Goal: Information Seeking & Learning: Learn about a topic

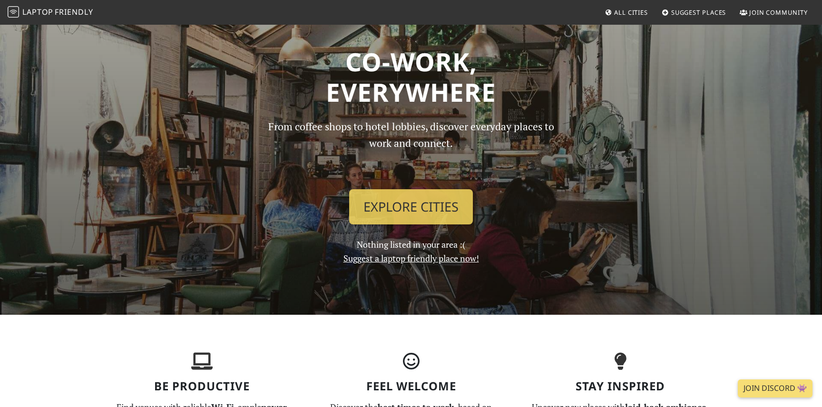
scroll to position [33, 0]
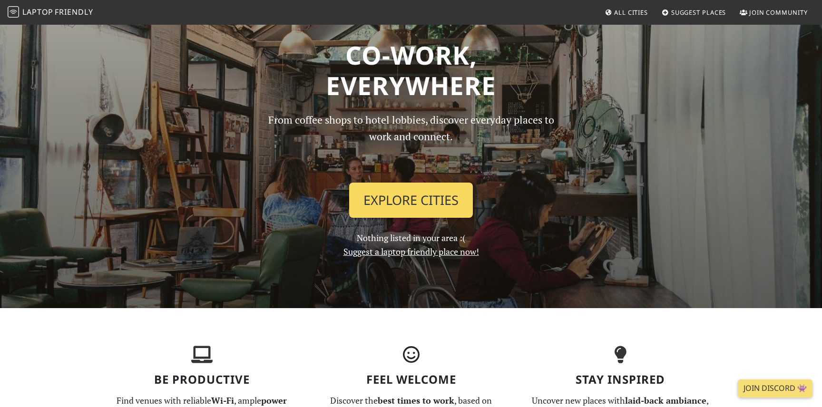
click at [408, 203] on link "Explore Cities" at bounding box center [411, 200] width 124 height 35
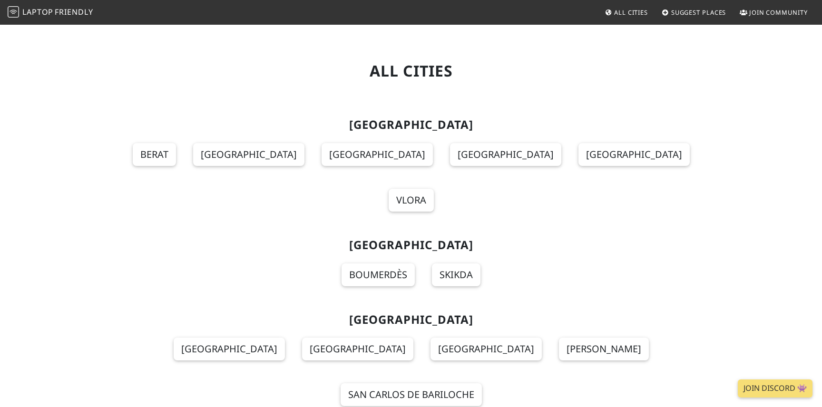
scroll to position [2834, 0]
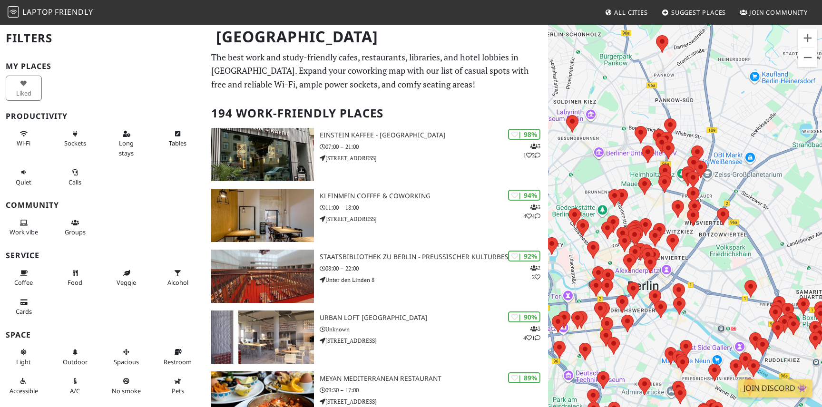
drag, startPoint x: 624, startPoint y: 159, endPoint x: 682, endPoint y: 163, distance: 57.6
click at [682, 163] on div "To navigate, press the arrow keys." at bounding box center [685, 227] width 274 height 407
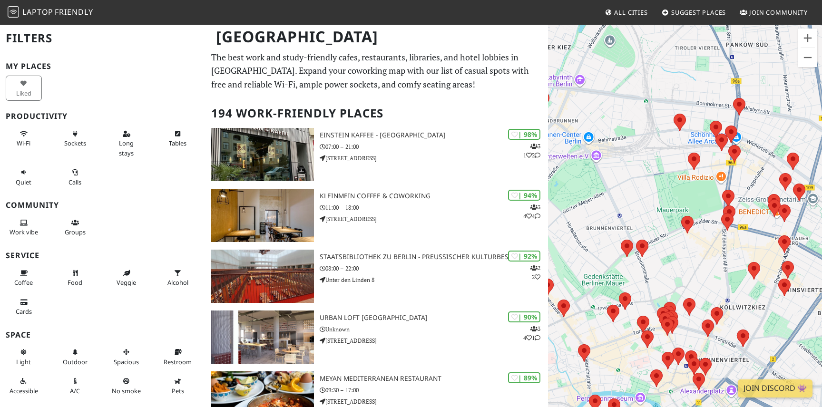
drag, startPoint x: 726, startPoint y: 164, endPoint x: 760, endPoint y: 147, distance: 38.1
click at [760, 147] on div "To navigate, press the arrow keys." at bounding box center [685, 227] width 274 height 407
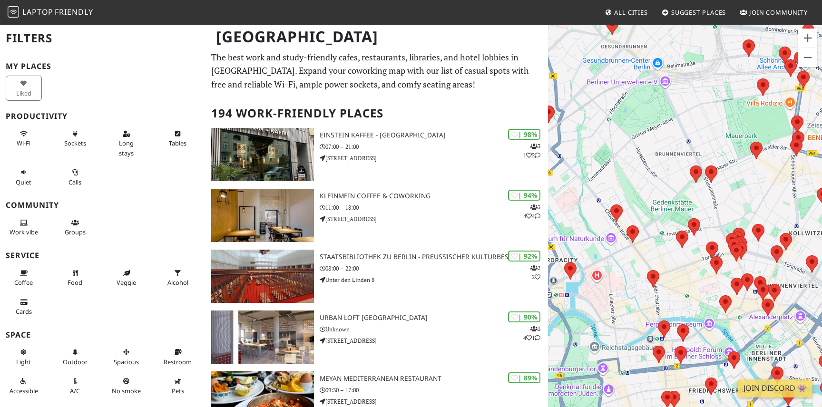
drag, startPoint x: 587, startPoint y: 182, endPoint x: 656, endPoint y: 104, distance: 104.4
click at [657, 104] on div "To navigate, press the arrow keys." at bounding box center [685, 227] width 274 height 407
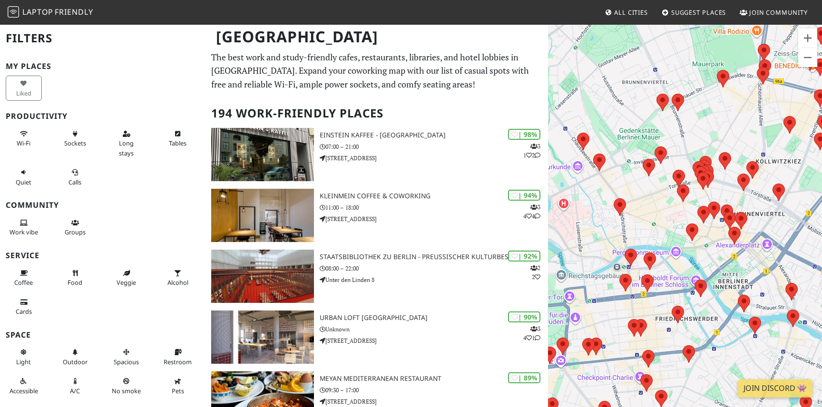
drag, startPoint x: 723, startPoint y: 184, endPoint x: 694, endPoint y: 112, distance: 77.9
click at [694, 112] on div "To navigate, press the arrow keys." at bounding box center [685, 227] width 274 height 407
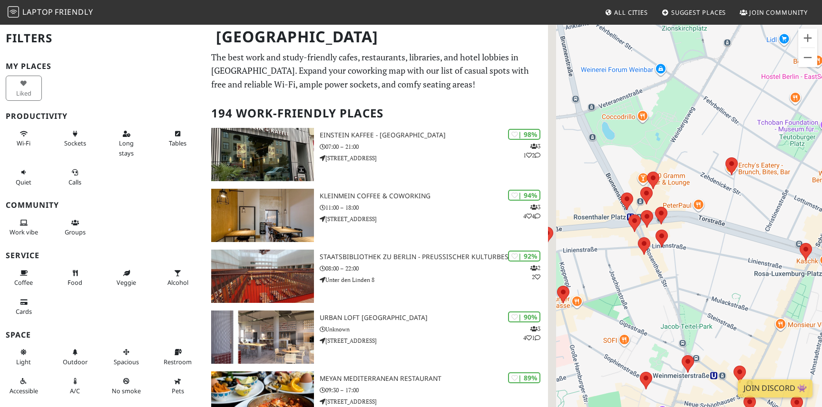
drag, startPoint x: 667, startPoint y: 206, endPoint x: 684, endPoint y: 196, distance: 19.8
click at [684, 196] on div "To navigate, press the arrow keys." at bounding box center [685, 227] width 274 height 407
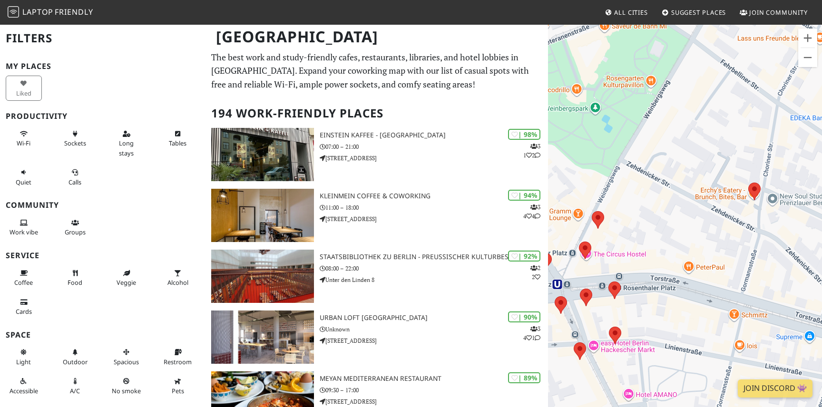
drag, startPoint x: 688, startPoint y: 174, endPoint x: 655, endPoint y: 230, distance: 64.8
click at [655, 231] on div "To navigate, press the arrow keys." at bounding box center [685, 227] width 274 height 407
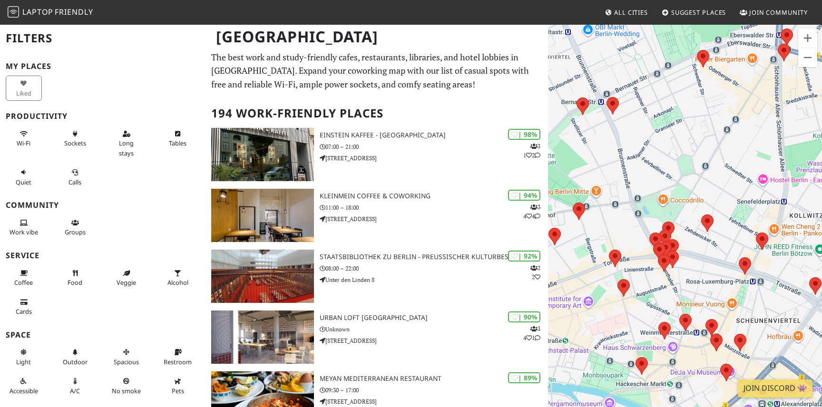
drag, startPoint x: 658, startPoint y: 210, endPoint x: 623, endPoint y: 154, distance: 66.4
click at [623, 154] on div "To navigate, press the arrow keys." at bounding box center [685, 227] width 274 height 407
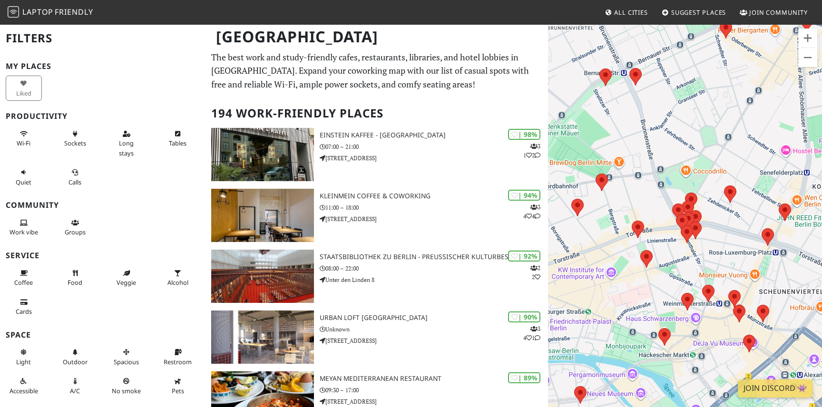
drag, startPoint x: 608, startPoint y: 188, endPoint x: 659, endPoint y: 169, distance: 54.3
click at [659, 169] on div "To navigate, press the arrow keys." at bounding box center [685, 227] width 274 height 407
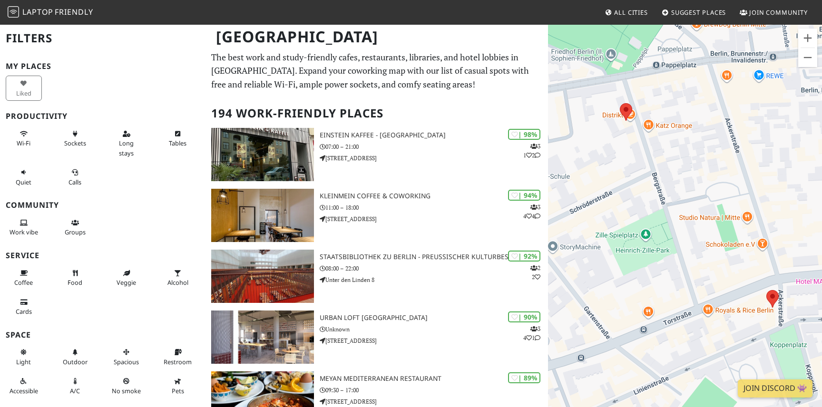
drag, startPoint x: 658, startPoint y: 199, endPoint x: 709, endPoint y: 146, distance: 73.3
click at [709, 146] on div "To navigate, press the arrow keys." at bounding box center [685, 227] width 274 height 407
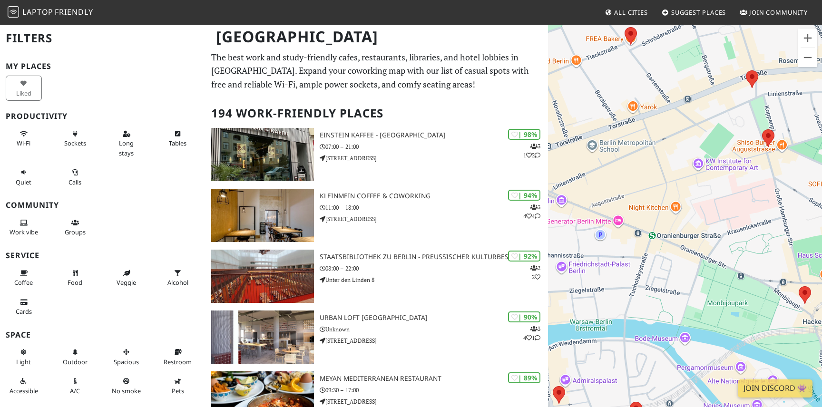
drag, startPoint x: 704, startPoint y: 179, endPoint x: 677, endPoint y: 283, distance: 107.9
click at [677, 283] on div "To navigate, press the arrow keys." at bounding box center [685, 227] width 274 height 407
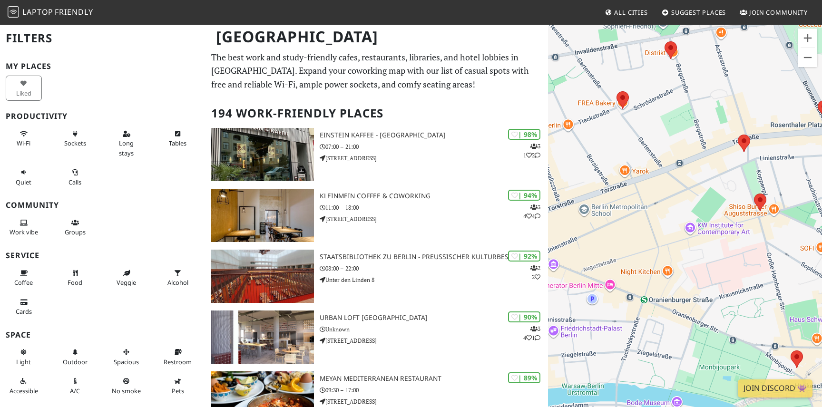
drag, startPoint x: 657, startPoint y: 110, endPoint x: 635, endPoint y: 241, distance: 132.2
click at [635, 241] on div "To navigate, press the arrow keys." at bounding box center [685, 227] width 274 height 407
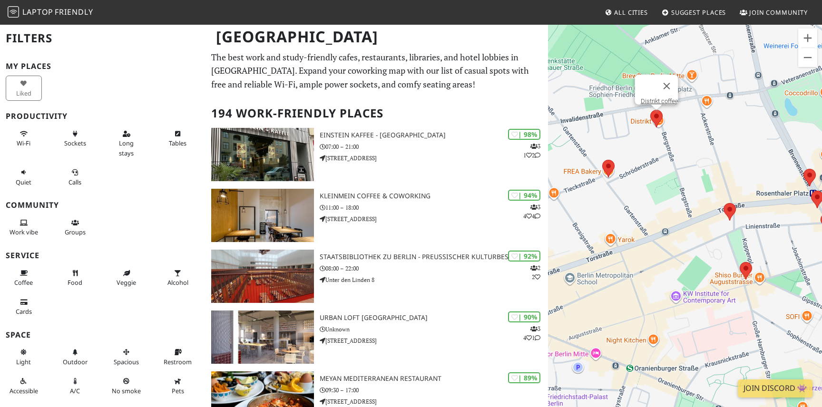
click at [650, 110] on area at bounding box center [650, 110] width 0 height 0
click at [653, 97] on link "Distrikt coffee" at bounding box center [659, 100] width 38 height 7
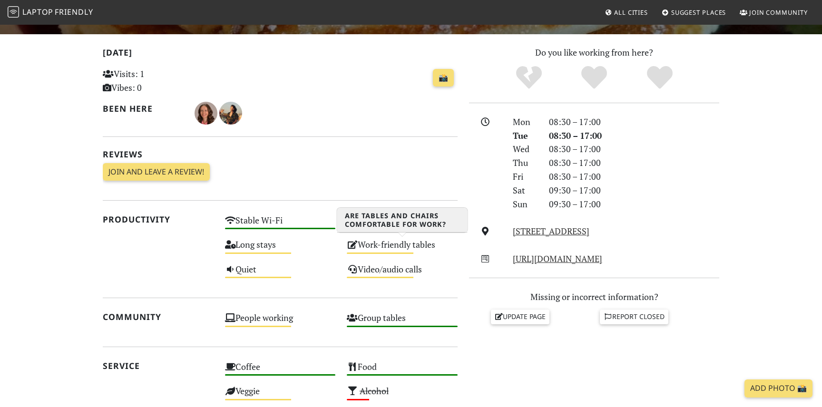
scroll to position [184, 0]
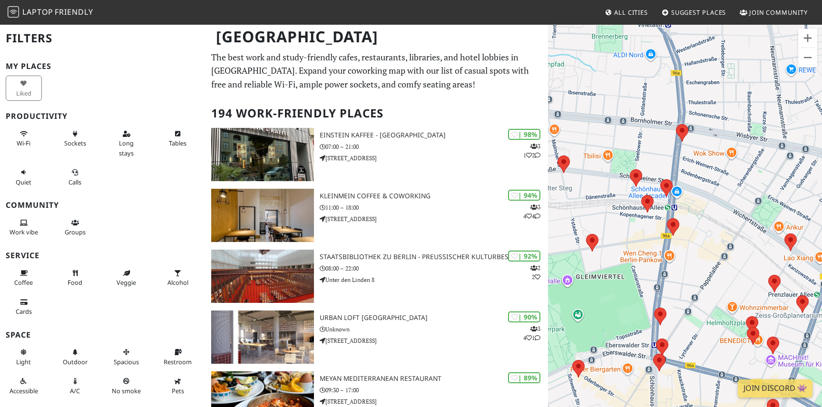
drag, startPoint x: 637, startPoint y: 228, endPoint x: 726, endPoint y: 142, distance: 124.1
click at [726, 142] on div "To navigate, press the arrow keys." at bounding box center [685, 227] width 274 height 407
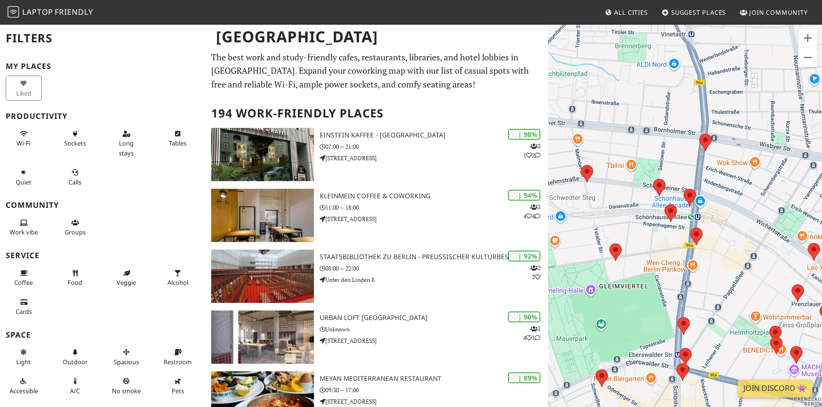
drag, startPoint x: 648, startPoint y: 129, endPoint x: 721, endPoint y: 176, distance: 86.4
click at [721, 176] on div "To navigate, press the arrow keys." at bounding box center [685, 227] width 274 height 407
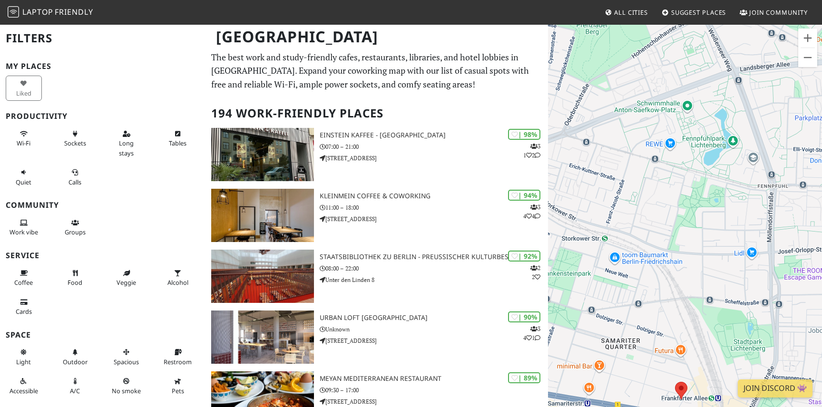
drag, startPoint x: 631, startPoint y: 223, endPoint x: 569, endPoint y: 220, distance: 61.9
click at [569, 220] on div "To navigate, press the arrow keys." at bounding box center [685, 227] width 274 height 407
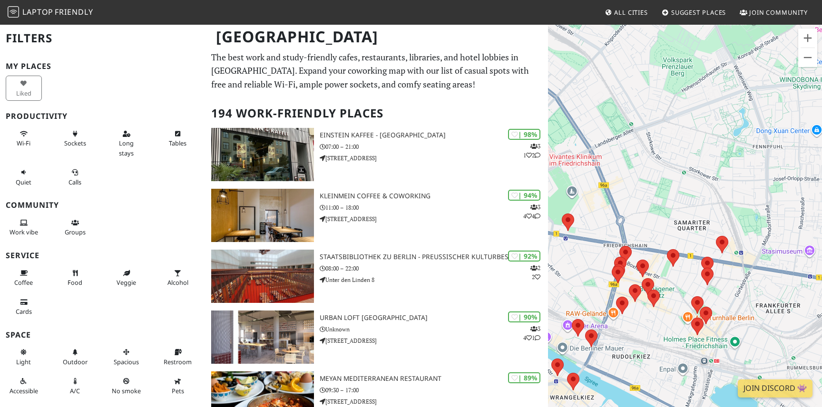
drag, startPoint x: 585, startPoint y: 230, endPoint x: 685, endPoint y: 171, distance: 116.4
click at [685, 171] on div "To navigate, press the arrow keys." at bounding box center [685, 227] width 274 height 407
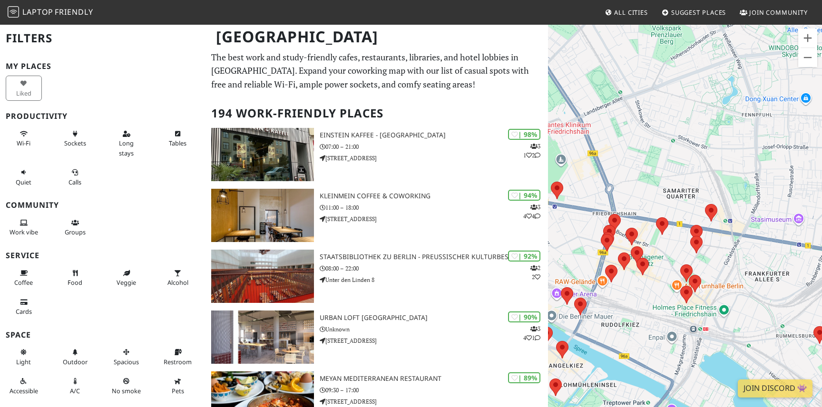
drag, startPoint x: 640, startPoint y: 217, endPoint x: 603, endPoint y: 150, distance: 76.6
click at [603, 150] on div "To navigate, press the arrow keys." at bounding box center [685, 227] width 274 height 407
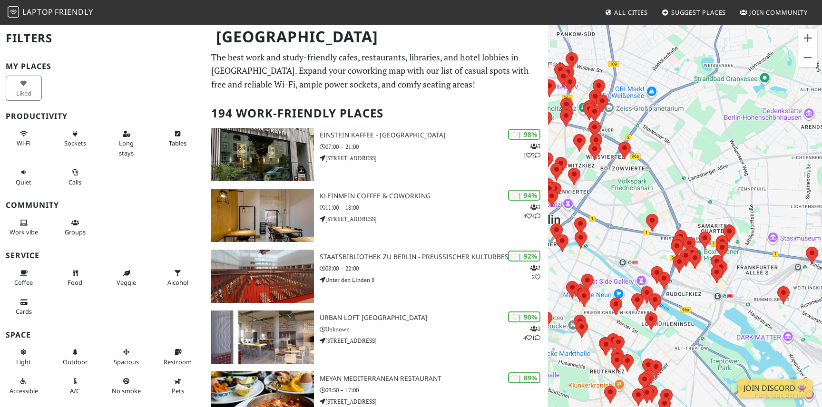
drag, startPoint x: 728, startPoint y: 131, endPoint x: 821, endPoint y: 218, distance: 127.1
click at [820, 215] on div "To navigate, press the arrow keys." at bounding box center [685, 227] width 274 height 407
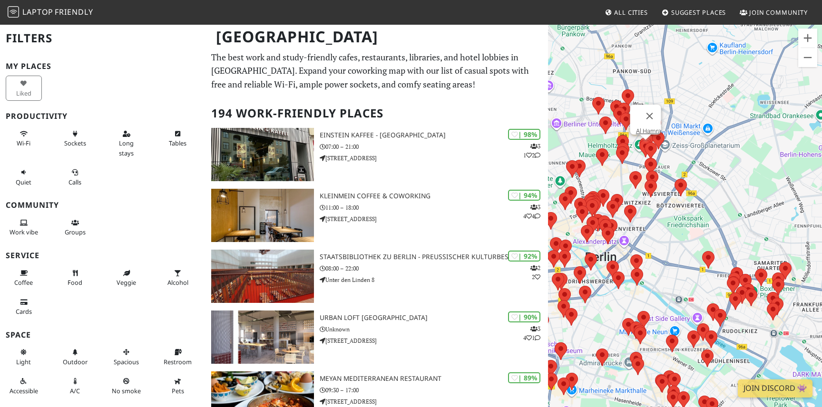
drag, startPoint x: 620, startPoint y: 121, endPoint x: 671, endPoint y: 203, distance: 96.6
click at [671, 203] on div "To navigate, press the arrow keys. Al Hamra" at bounding box center [685, 227] width 274 height 407
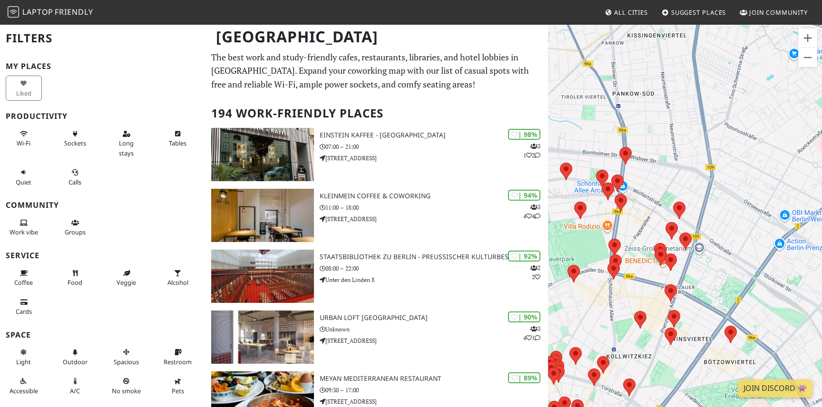
drag, startPoint x: 684, startPoint y: 175, endPoint x: 646, endPoint y: 174, distance: 38.1
click at [645, 174] on div "To navigate, press the arrow keys." at bounding box center [685, 227] width 274 height 407
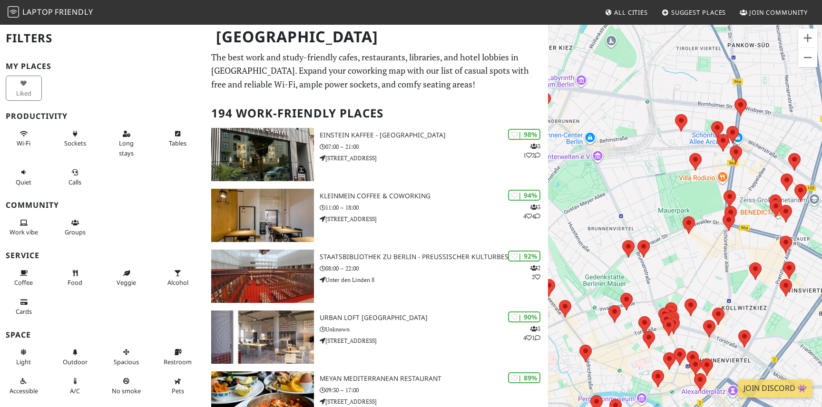
drag, startPoint x: 707, startPoint y: 222, endPoint x: 824, endPoint y: 173, distance: 127.7
click at [821, 173] on html "Laptop Friendly All Cities Suggest Places Join Community Berlin Filters My Plac…" at bounding box center [411, 203] width 822 height 407
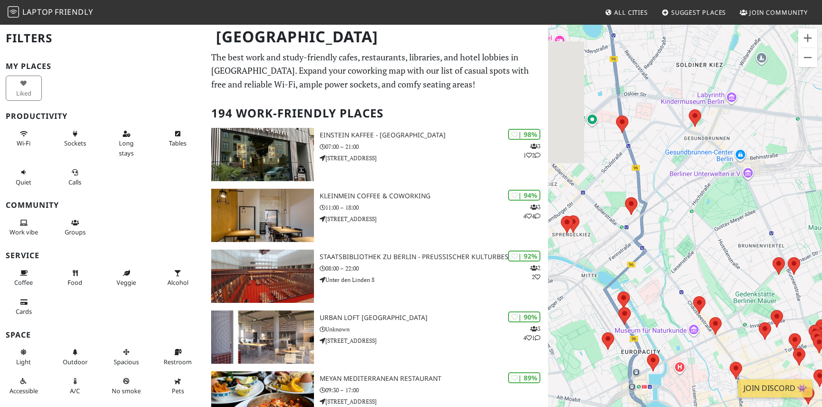
drag, startPoint x: 630, startPoint y: 155, endPoint x: 775, endPoint y: 173, distance: 145.5
click at [775, 173] on div "To navigate, press the arrow keys." at bounding box center [685, 227] width 274 height 407
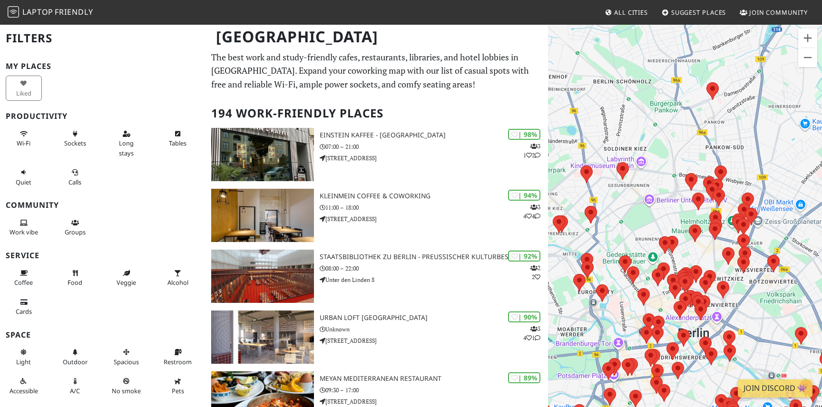
drag, startPoint x: 773, startPoint y: 153, endPoint x: 660, endPoint y: 163, distance: 113.6
click at [658, 164] on div "To navigate, press the arrow keys." at bounding box center [685, 227] width 274 height 407
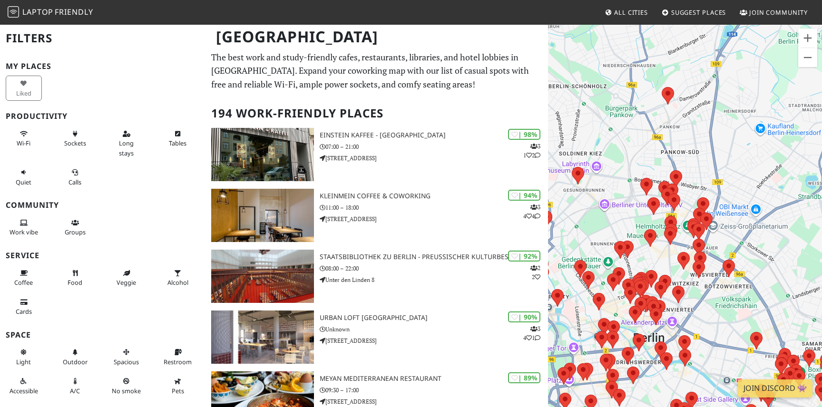
drag, startPoint x: 762, startPoint y: 176, endPoint x: 715, endPoint y: 181, distance: 46.8
click at [715, 181] on div "To navigate, press the arrow keys." at bounding box center [685, 227] width 274 height 407
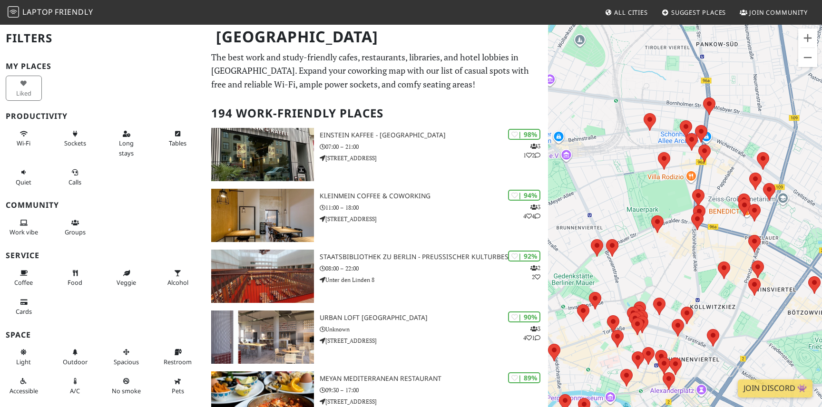
drag, startPoint x: 694, startPoint y: 195, endPoint x: 727, endPoint y: 138, distance: 66.7
click at [728, 137] on div "To navigate, press the arrow keys." at bounding box center [685, 227] width 274 height 407
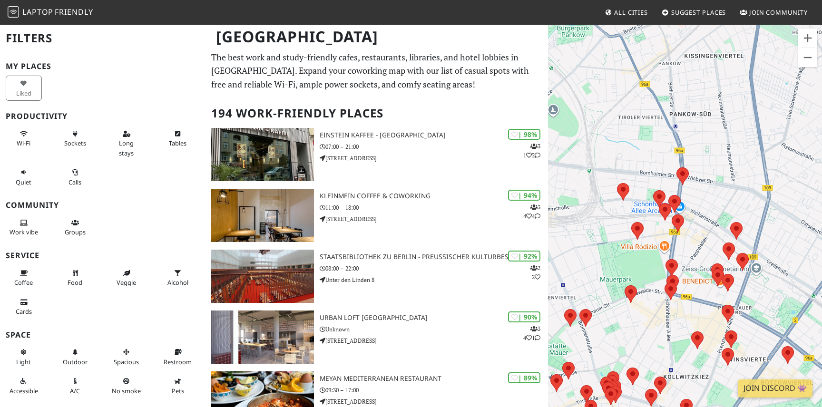
drag, startPoint x: 601, startPoint y: 291, endPoint x: 575, endPoint y: 360, distance: 73.3
click at [575, 360] on div "To navigate, press the arrow keys." at bounding box center [685, 227] width 274 height 407
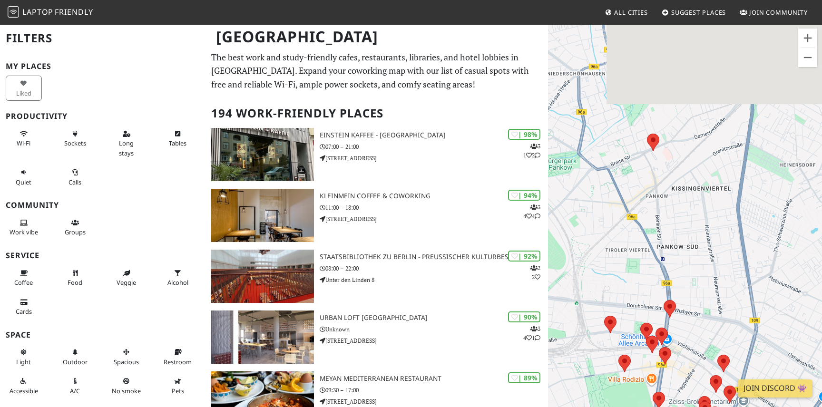
drag, startPoint x: 605, startPoint y: 224, endPoint x: 592, endPoint y: 354, distance: 130.9
click at [592, 355] on div "To navigate, press the arrow keys." at bounding box center [685, 227] width 274 height 407
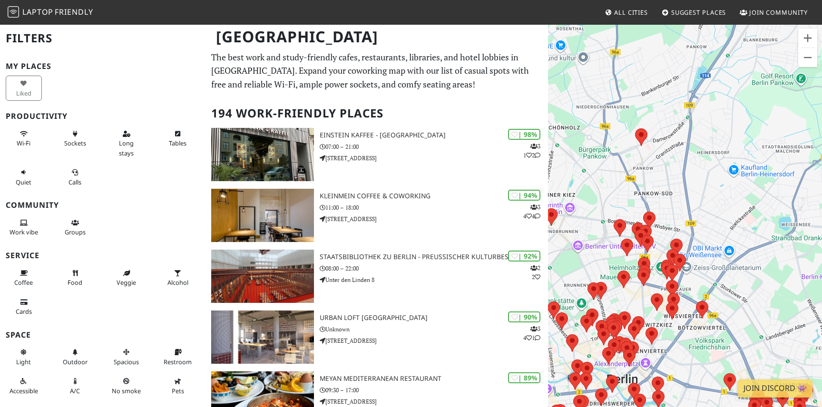
drag, startPoint x: 736, startPoint y: 210, endPoint x: 707, endPoint y: 144, distance: 72.0
click at [707, 144] on div "To navigate, press the arrow keys." at bounding box center [685, 227] width 274 height 407
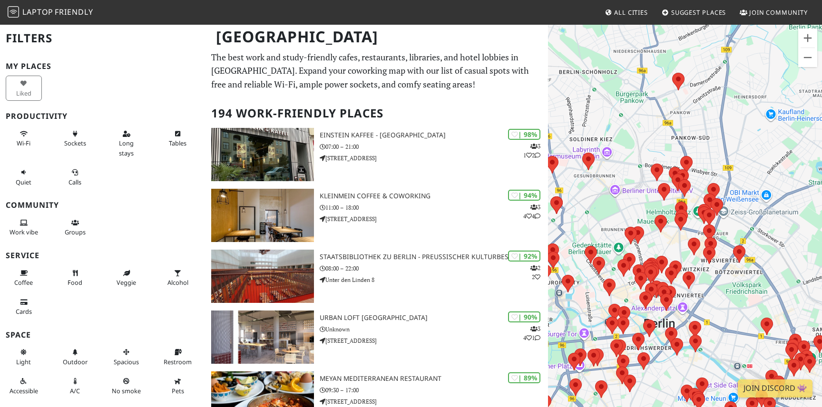
drag, startPoint x: 593, startPoint y: 192, endPoint x: 635, endPoint y: 130, distance: 74.6
click at [635, 130] on div "To navigate, press the arrow keys." at bounding box center [685, 227] width 274 height 407
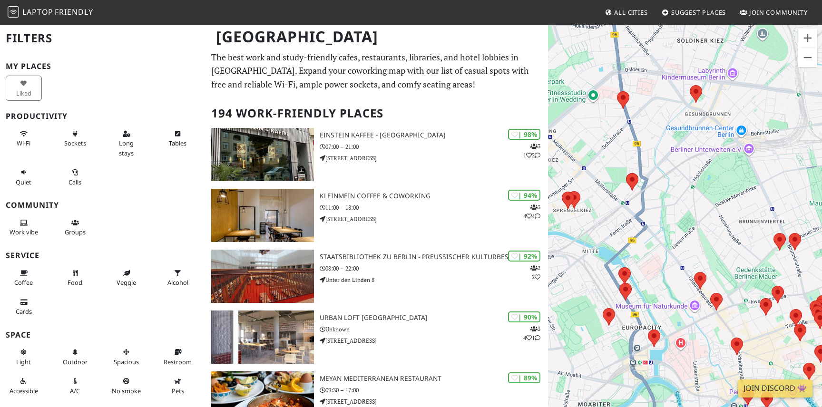
drag, startPoint x: 586, startPoint y: 209, endPoint x: 694, endPoint y: 148, distance: 123.9
click at [694, 148] on div "To navigate, press the arrow keys." at bounding box center [685, 227] width 274 height 407
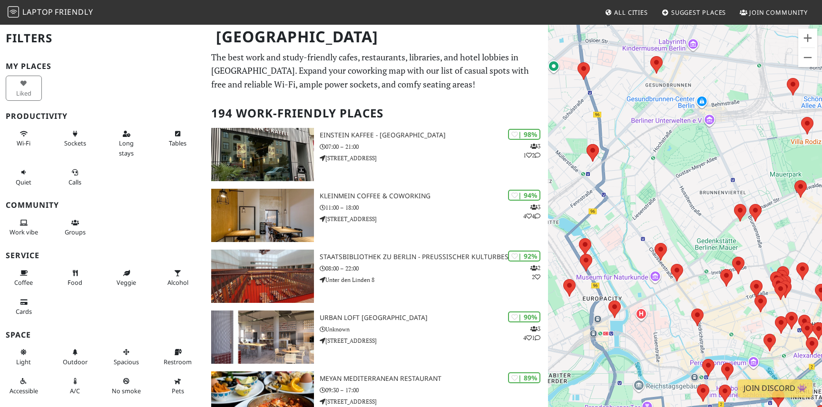
drag, startPoint x: 672, startPoint y: 236, endPoint x: 631, endPoint y: 204, distance: 52.1
click at [631, 204] on div "To navigate, press the arrow keys." at bounding box center [685, 227] width 274 height 407
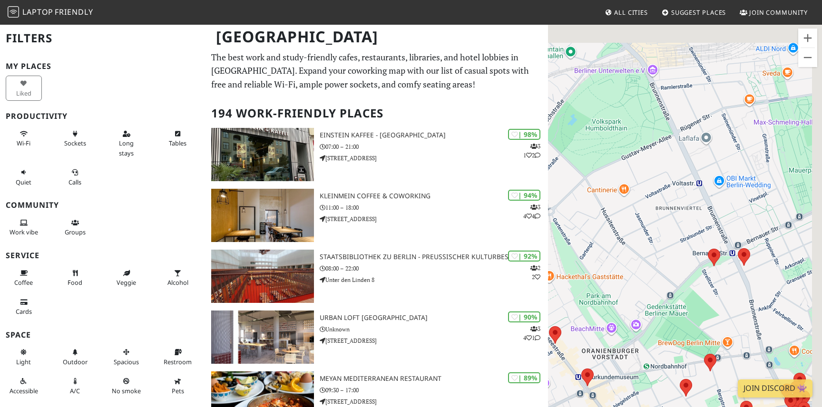
drag, startPoint x: 723, startPoint y: 177, endPoint x: 648, endPoint y: 259, distance: 111.0
click at [648, 259] on div "To navigate, press the arrow keys." at bounding box center [685, 227] width 274 height 407
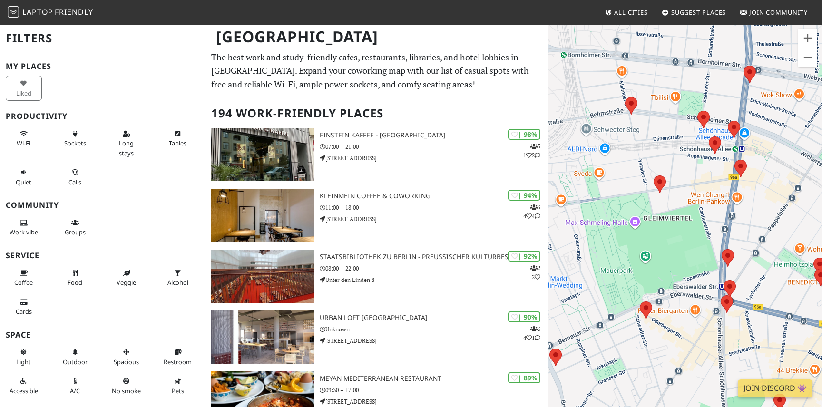
drag, startPoint x: 704, startPoint y: 188, endPoint x: 548, endPoint y: 252, distance: 167.8
click at [548, 252] on div "To navigate, press the arrow keys." at bounding box center [685, 227] width 274 height 407
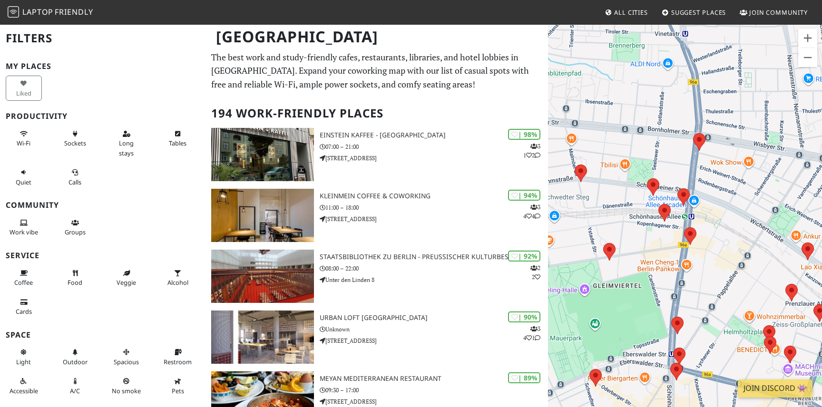
drag, startPoint x: 660, startPoint y: 186, endPoint x: 638, endPoint y: 242, distance: 59.8
click at [638, 242] on div "To navigate, press the arrow keys." at bounding box center [685, 227] width 274 height 407
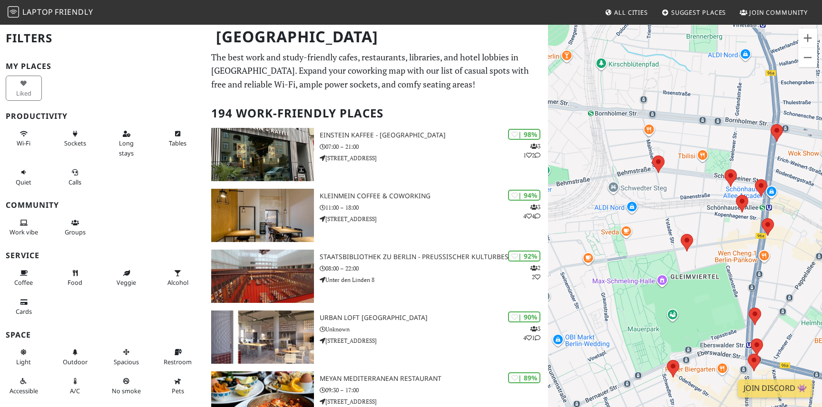
drag, startPoint x: 606, startPoint y: 227, endPoint x: 779, endPoint y: 213, distance: 173.1
click at [778, 213] on div "To navigate, press the arrow keys." at bounding box center [685, 227] width 274 height 407
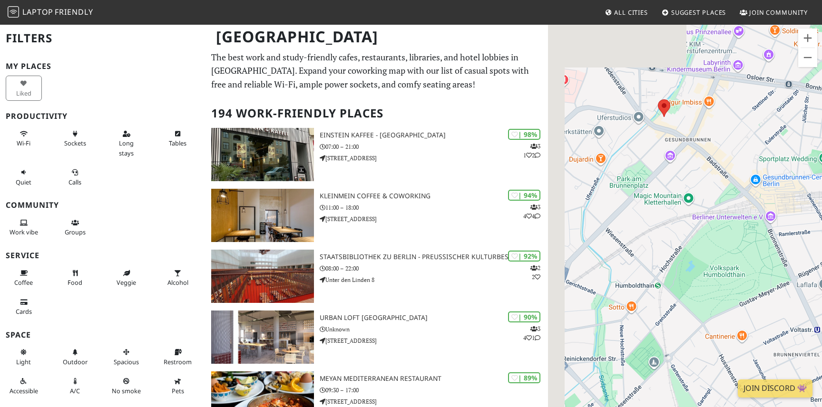
drag, startPoint x: 621, startPoint y: 202, endPoint x: 825, endPoint y: 194, distance: 203.6
click at [821, 194] on html "Laptop Friendly All Cities Suggest Places Join Community Berlin Filters My Plac…" at bounding box center [411, 203] width 822 height 407
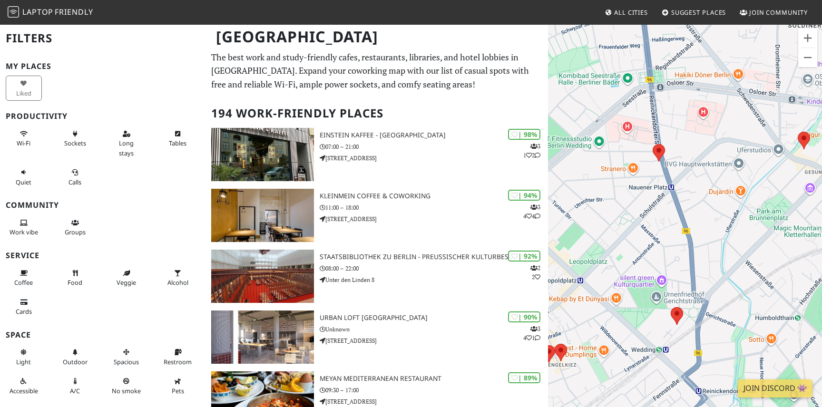
drag, startPoint x: 677, startPoint y: 207, endPoint x: 762, endPoint y: 241, distance: 91.4
click at [762, 241] on div "To navigate, press the arrow keys." at bounding box center [685, 227] width 274 height 407
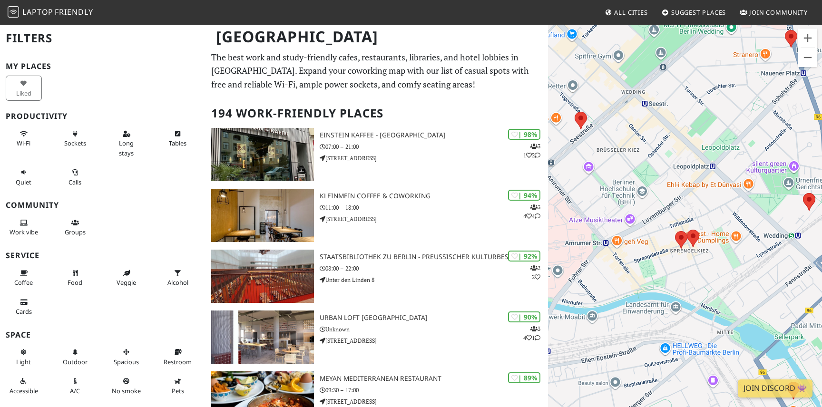
drag, startPoint x: 611, startPoint y: 212, endPoint x: 745, endPoint y: 93, distance: 179.2
click at [745, 93] on div "To navigate, press the arrow keys." at bounding box center [685, 227] width 274 height 407
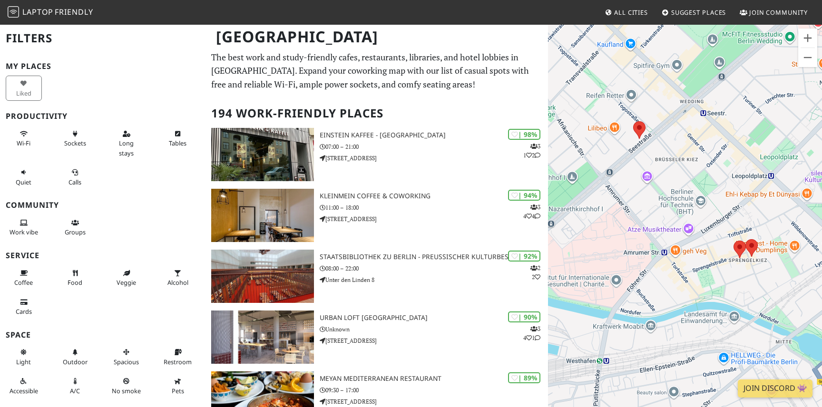
drag, startPoint x: 686, startPoint y: 118, endPoint x: 801, endPoint y: 146, distance: 118.4
click at [801, 146] on div "To navigate, press the arrow keys." at bounding box center [685, 227] width 274 height 407
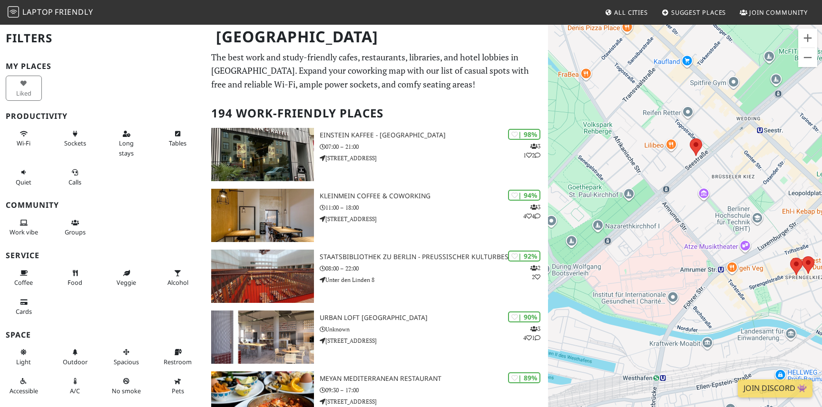
click at [801, 146] on div "To navigate, press the arrow keys." at bounding box center [685, 227] width 274 height 407
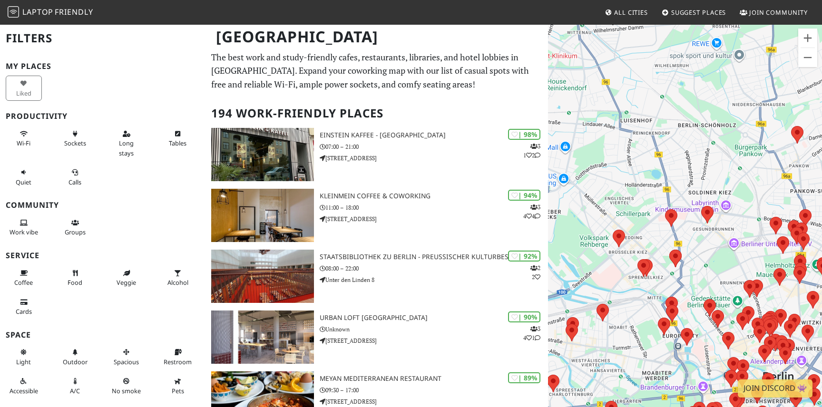
drag, startPoint x: 697, startPoint y: 214, endPoint x: 626, endPoint y: 281, distance: 96.9
click at [626, 281] on div "To navigate, press the arrow keys." at bounding box center [685, 227] width 274 height 407
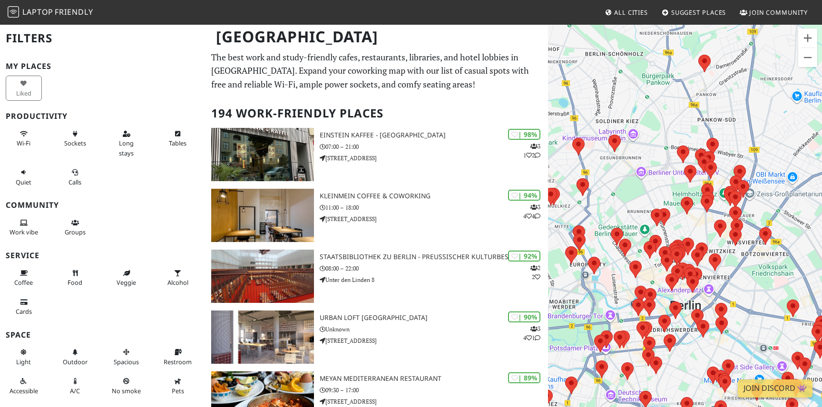
drag, startPoint x: 732, startPoint y: 230, endPoint x: 636, endPoint y: 156, distance: 121.0
click at [636, 156] on div "To navigate, press the arrow keys." at bounding box center [685, 227] width 274 height 407
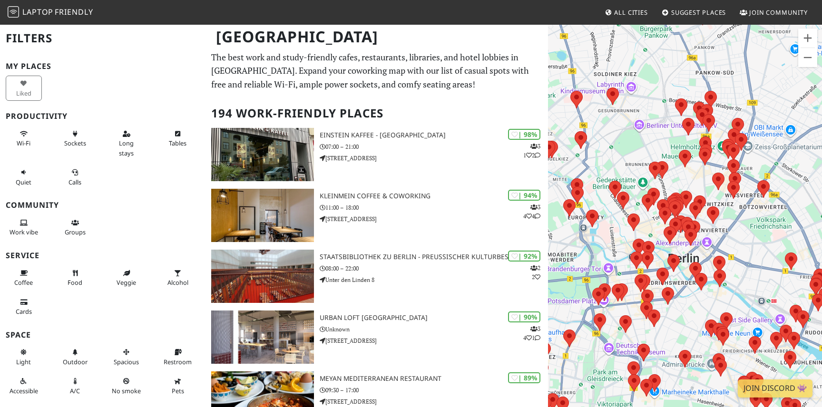
drag, startPoint x: 632, startPoint y: 215, endPoint x: 632, endPoint y: 167, distance: 48.5
click at [632, 167] on div "To navigate, press the arrow keys." at bounding box center [685, 227] width 274 height 407
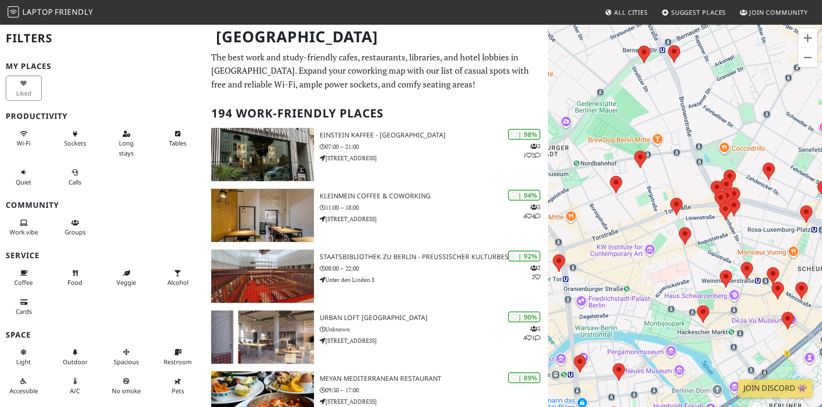
drag, startPoint x: 666, startPoint y: 155, endPoint x: 630, endPoint y: 193, distance: 52.8
click at [630, 193] on div "To navigate, press the arrow keys." at bounding box center [685, 227] width 274 height 407
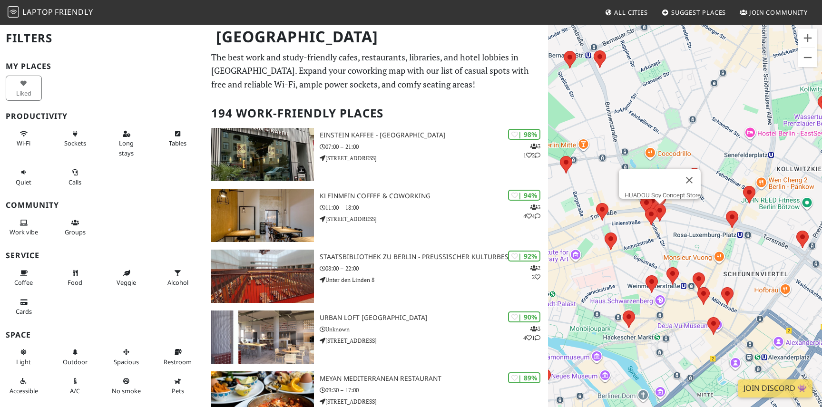
drag, startPoint x: 741, startPoint y: 204, endPoint x: 668, endPoint y: 210, distance: 73.9
click at [666, 210] on div "To navigate, press the arrow keys. HUADOU Soy Concept Store" at bounding box center [685, 227] width 274 height 407
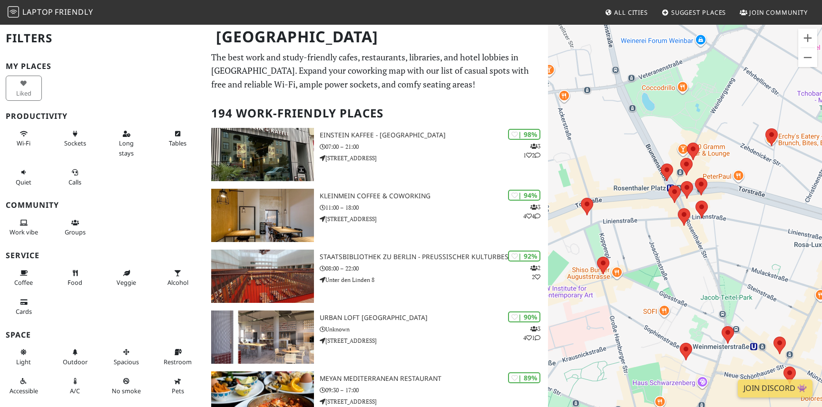
drag, startPoint x: 593, startPoint y: 230, endPoint x: 686, endPoint y: 180, distance: 105.1
click at [686, 181] on img at bounding box center [686, 190] width 12 height 18
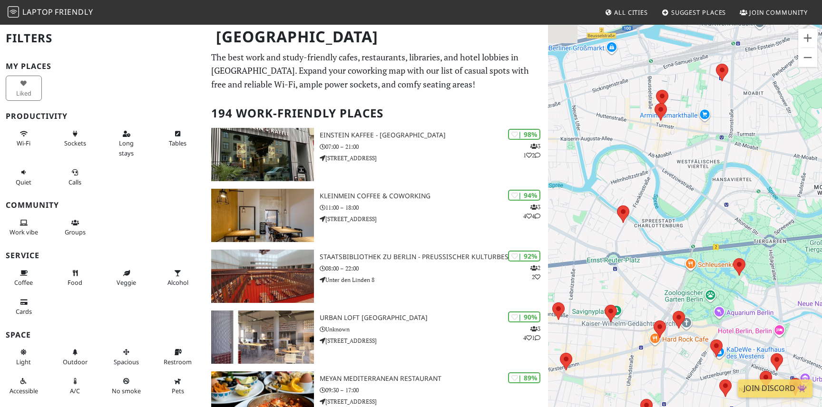
drag, startPoint x: 728, startPoint y: 179, endPoint x: 590, endPoint y: 264, distance: 162.3
click at [590, 264] on div "To navigate, press the arrow keys." at bounding box center [685, 227] width 274 height 407
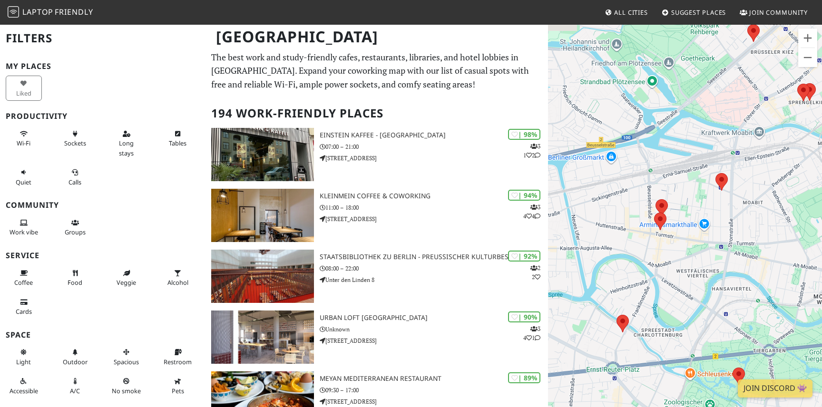
drag, startPoint x: 679, startPoint y: 154, endPoint x: 679, endPoint y: 265, distance: 111.3
click at [679, 265] on div "To navigate, press the arrow keys." at bounding box center [685, 227] width 274 height 407
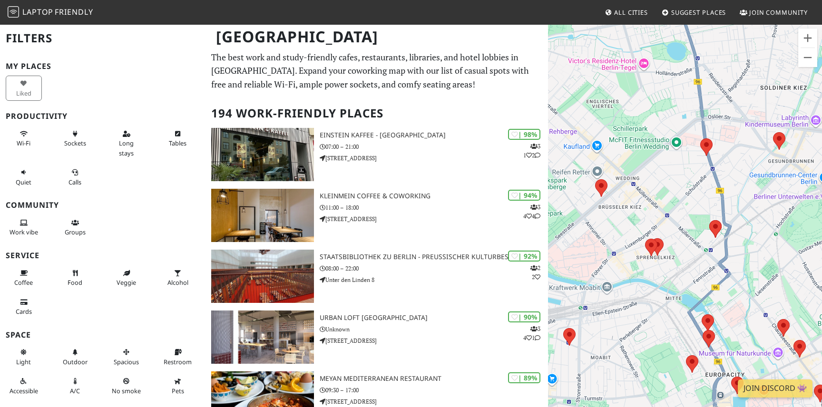
drag, startPoint x: 754, startPoint y: 181, endPoint x: 621, endPoint y: 320, distance: 192.4
click at [620, 321] on div "To navigate, press the arrow keys." at bounding box center [685, 227] width 274 height 407
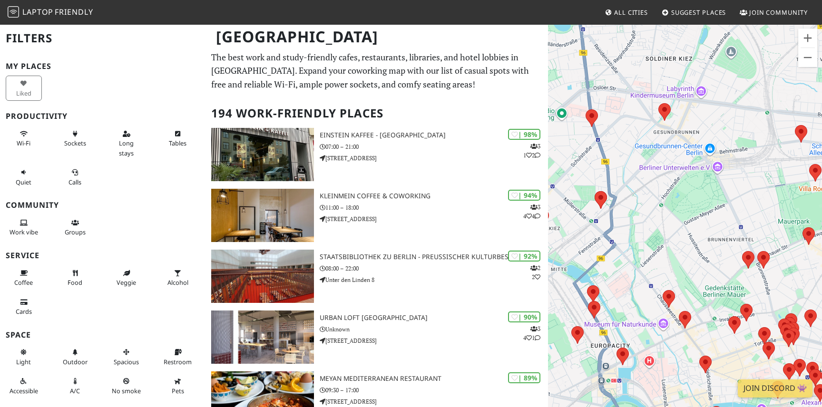
drag, startPoint x: 668, startPoint y: 264, endPoint x: 552, endPoint y: 233, distance: 119.3
click at [552, 233] on div "To navigate, press the arrow keys." at bounding box center [685, 227] width 274 height 407
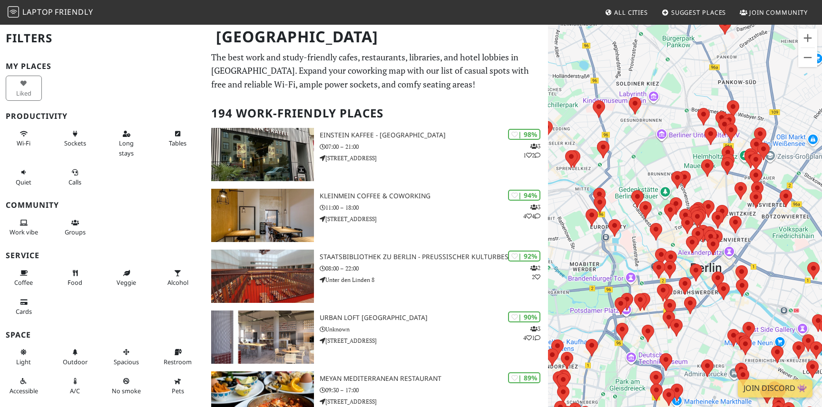
drag, startPoint x: 667, startPoint y: 234, endPoint x: 696, endPoint y: 167, distance: 73.5
click at [696, 167] on div "To navigate, press the arrow keys." at bounding box center [685, 227] width 274 height 407
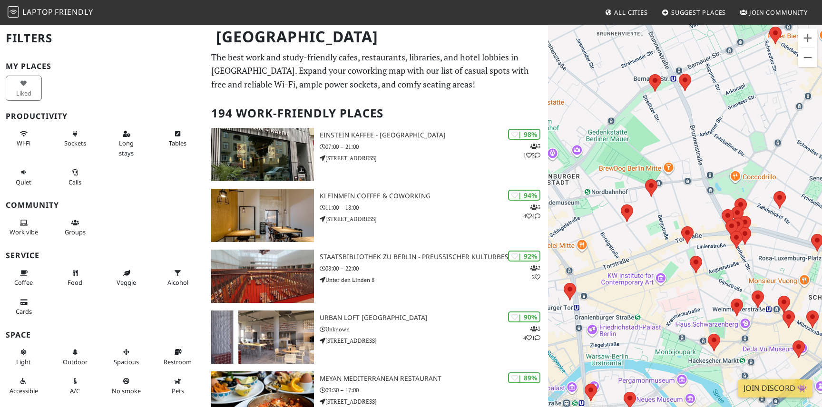
drag, startPoint x: 699, startPoint y: 210, endPoint x: 598, endPoint y: 238, distance: 104.6
click at [598, 238] on div "To navigate, press the arrow keys." at bounding box center [685, 227] width 274 height 407
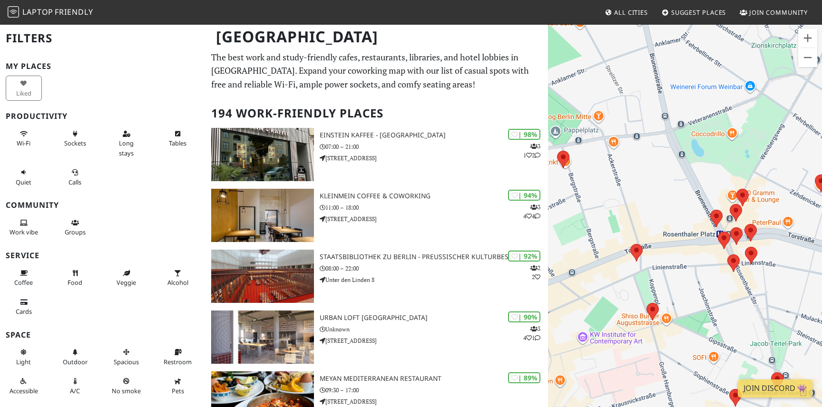
drag, startPoint x: 694, startPoint y: 203, endPoint x: 660, endPoint y: 180, distance: 41.0
click at [661, 180] on div "To navigate, press the arrow keys." at bounding box center [685, 227] width 274 height 407
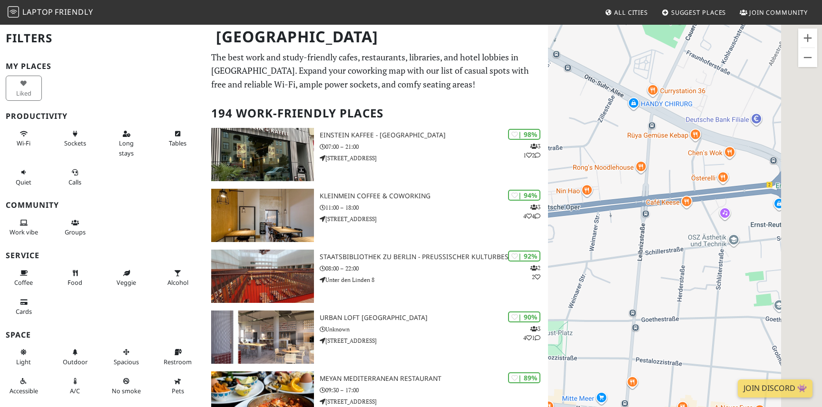
drag, startPoint x: 667, startPoint y: 173, endPoint x: 620, endPoint y: 200, distance: 53.5
click at [619, 200] on div "To navigate, press the arrow keys." at bounding box center [685, 227] width 274 height 407
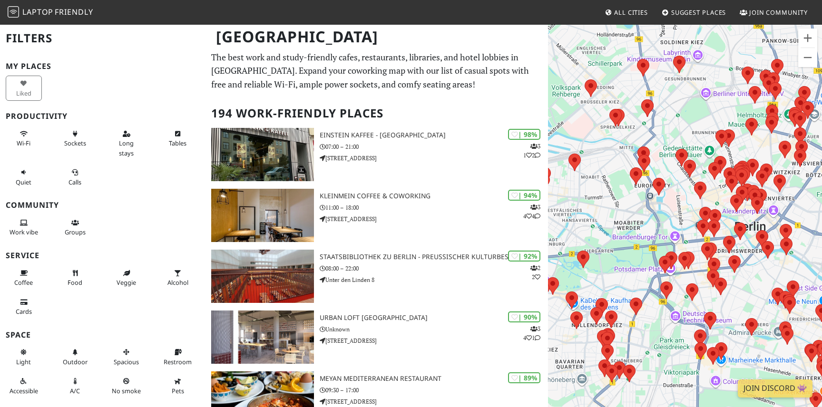
drag, startPoint x: 670, startPoint y: 186, endPoint x: 537, endPoint y: 245, distance: 145.6
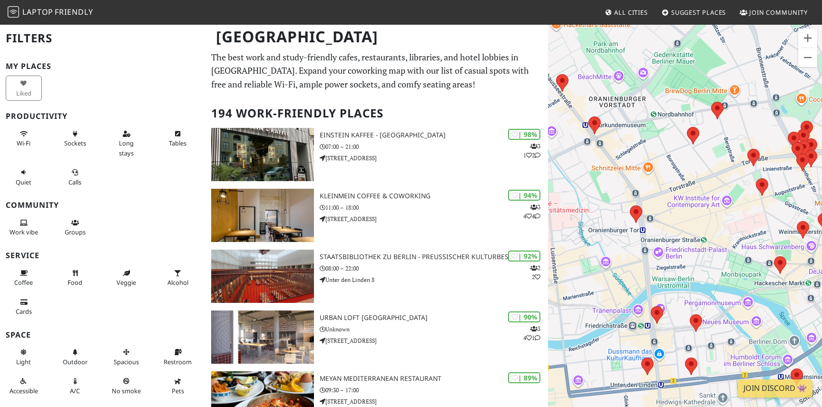
drag, startPoint x: 667, startPoint y: 184, endPoint x: 682, endPoint y: 226, distance: 44.8
click at [682, 226] on div "To navigate, press the arrow keys." at bounding box center [685, 227] width 274 height 407
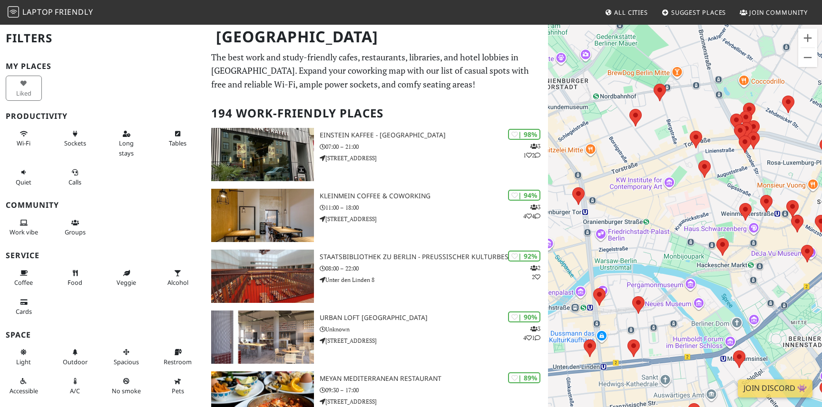
drag, startPoint x: 661, startPoint y: 160, endPoint x: 596, endPoint y: 142, distance: 67.5
click at [596, 142] on div "To navigate, press the arrow keys." at bounding box center [685, 227] width 274 height 407
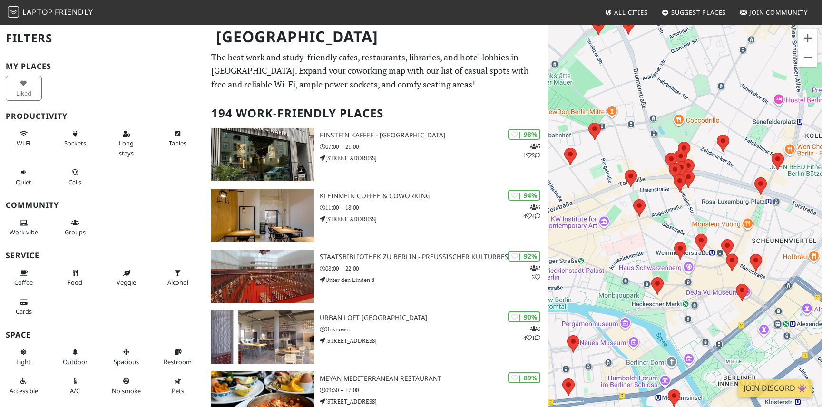
drag, startPoint x: 713, startPoint y: 164, endPoint x: 658, endPoint y: 204, distance: 68.4
click at [658, 204] on div "To navigate, press the arrow keys." at bounding box center [685, 227] width 274 height 407
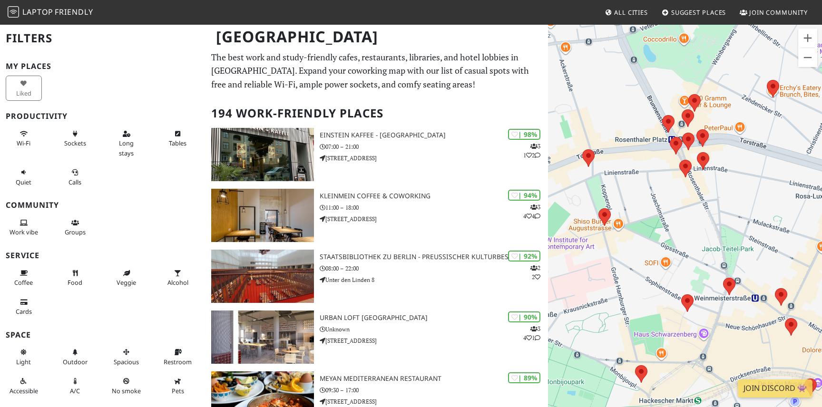
drag, startPoint x: 630, startPoint y: 218, endPoint x: 637, endPoint y: 189, distance: 29.8
click at [637, 189] on div "To navigate, press the arrow keys." at bounding box center [685, 227] width 274 height 407
click at [640, 185] on div "To navigate, press the arrow keys." at bounding box center [685, 227] width 274 height 407
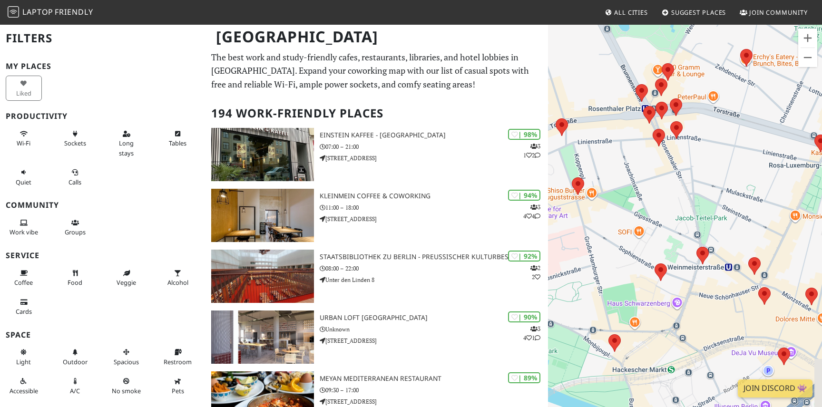
drag, startPoint x: 661, startPoint y: 204, endPoint x: 630, endPoint y: 168, distance: 47.2
click at [630, 168] on div "To navigate, press the arrow keys." at bounding box center [685, 227] width 274 height 407
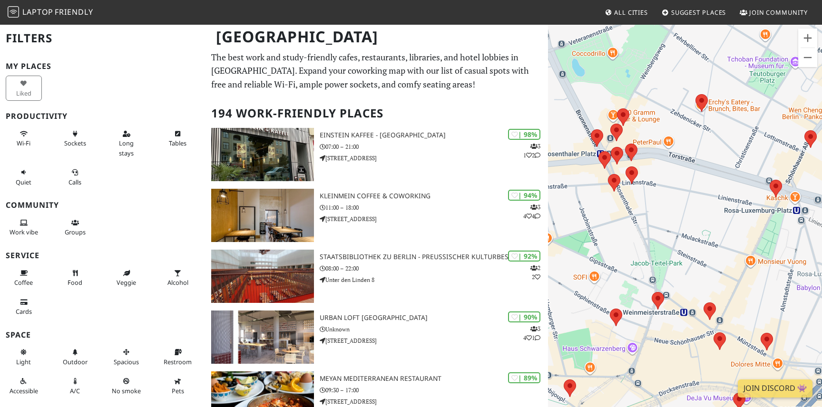
drag, startPoint x: 689, startPoint y: 252, endPoint x: 644, endPoint y: 297, distance: 63.9
click at [644, 298] on div "To navigate, press the arrow keys." at bounding box center [685, 227] width 274 height 407
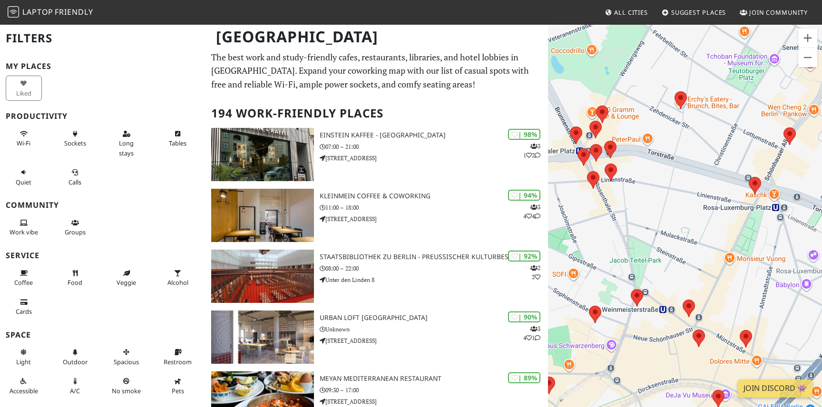
drag, startPoint x: 744, startPoint y: 165, endPoint x: 721, endPoint y: 165, distance: 22.3
click at [721, 165] on div "To navigate, press the arrow keys." at bounding box center [685, 227] width 274 height 407
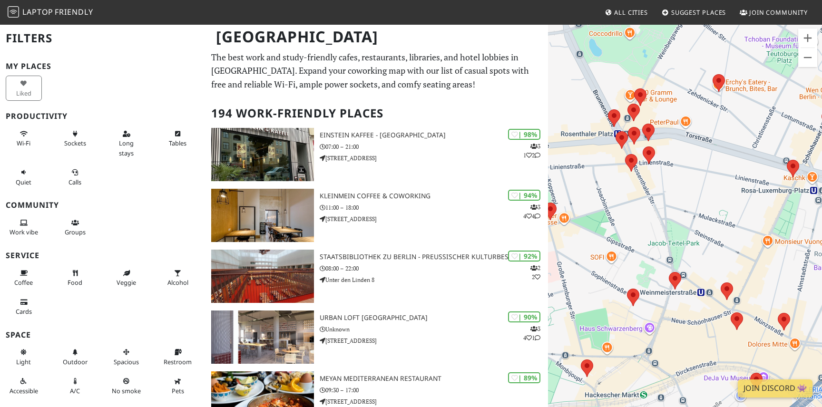
drag, startPoint x: 650, startPoint y: 278, endPoint x: 689, endPoint y: 261, distance: 42.8
click at [689, 261] on div "To navigate, press the arrow keys." at bounding box center [685, 227] width 274 height 407
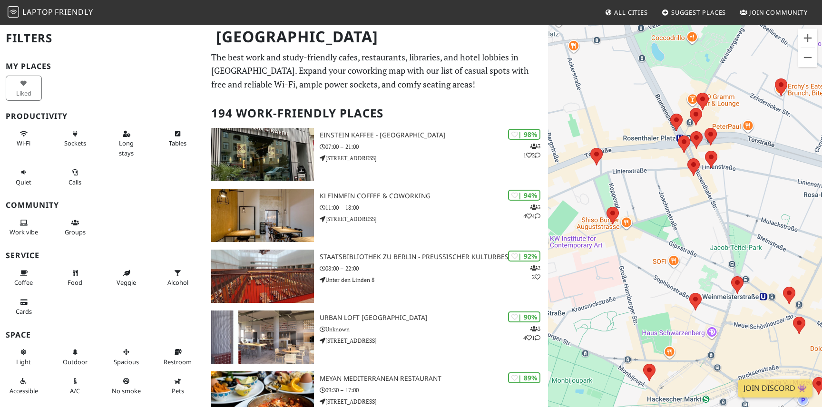
drag, startPoint x: 603, startPoint y: 241, endPoint x: 666, endPoint y: 245, distance: 63.4
click at [666, 245] on div "To navigate, press the arrow keys." at bounding box center [685, 227] width 274 height 407
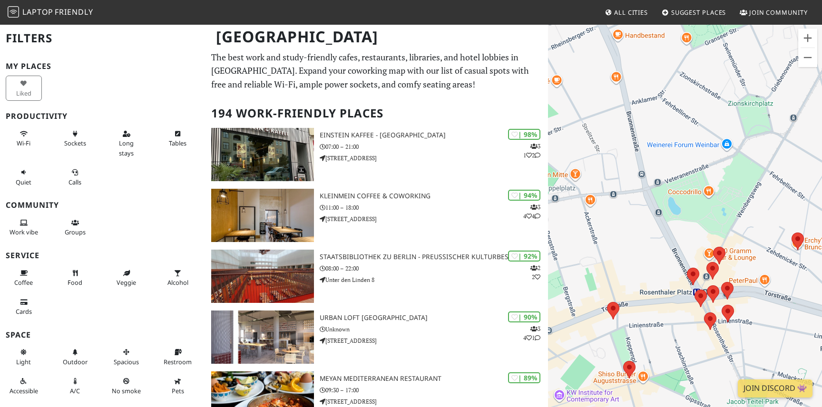
drag, startPoint x: 643, startPoint y: 161, endPoint x: 659, endPoint y: 316, distance: 155.4
click at [659, 317] on div "To navigate, press the arrow keys." at bounding box center [685, 227] width 274 height 407
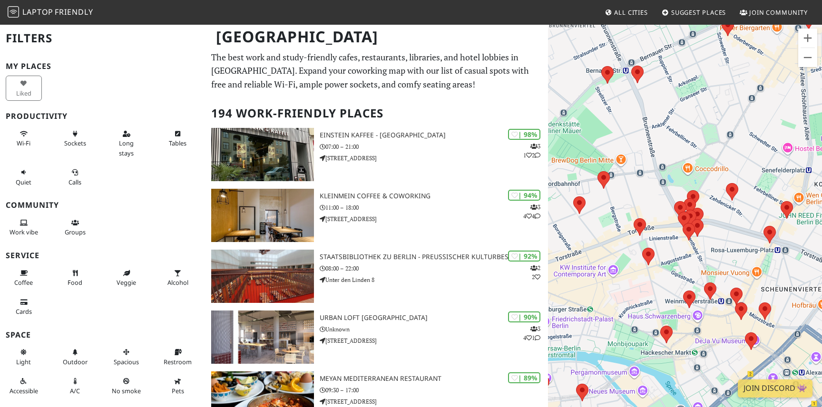
drag, startPoint x: 653, startPoint y: 222, endPoint x: 641, endPoint y: 196, distance: 27.7
click at [641, 196] on div "To navigate, press the arrow keys." at bounding box center [685, 227] width 274 height 407
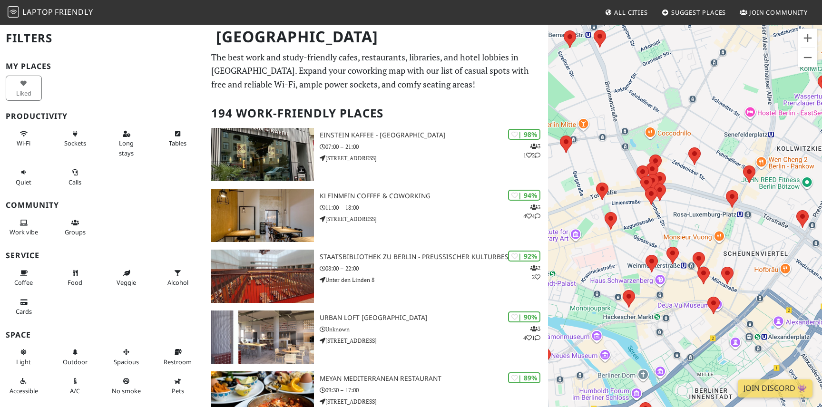
click at [623, 109] on div "To navigate, press the arrow keys." at bounding box center [685, 227] width 274 height 407
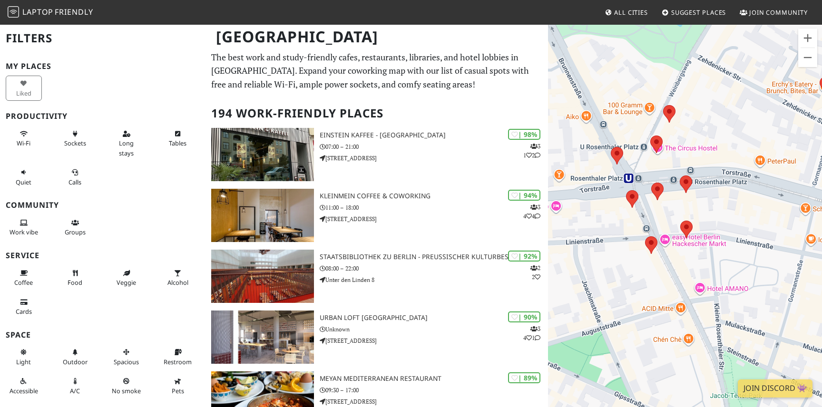
drag, startPoint x: 621, startPoint y: 213, endPoint x: 679, endPoint y: 213, distance: 58.0
click at [680, 213] on div "To navigate, press the arrow keys." at bounding box center [685, 227] width 274 height 407
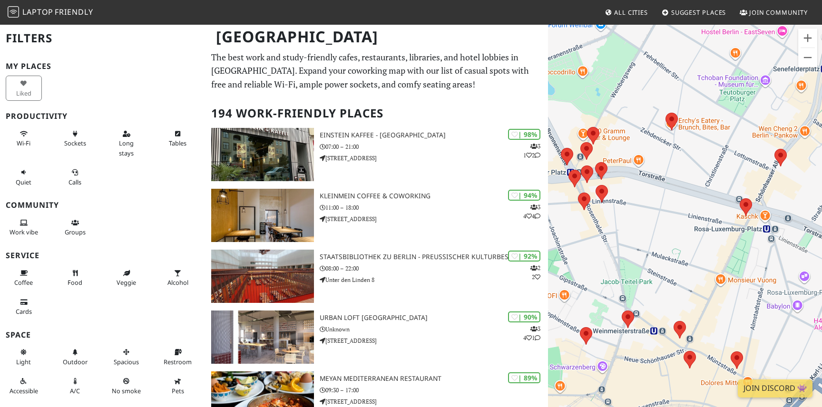
drag, startPoint x: 705, startPoint y: 180, endPoint x: 642, endPoint y: 159, distance: 66.8
click at [641, 159] on div "To navigate, press the arrow keys." at bounding box center [685, 227] width 274 height 407
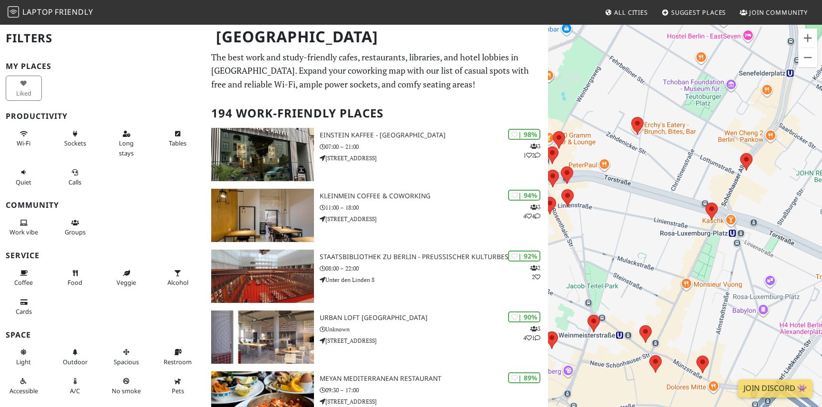
drag, startPoint x: 742, startPoint y: 179, endPoint x: 708, endPoint y: 183, distance: 34.5
click at [708, 183] on div "To navigate, press the arrow keys." at bounding box center [685, 227] width 274 height 407
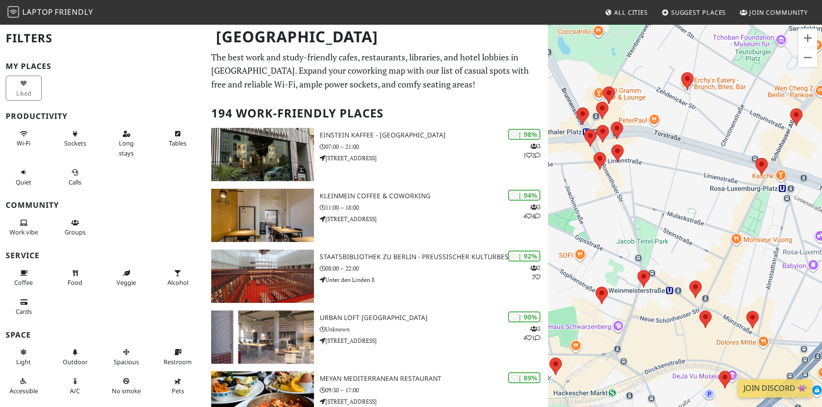
drag, startPoint x: 680, startPoint y: 170, endPoint x: 741, endPoint y: 122, distance: 77.5
click at [741, 122] on div "To navigate, press the arrow keys." at bounding box center [685, 227] width 274 height 407
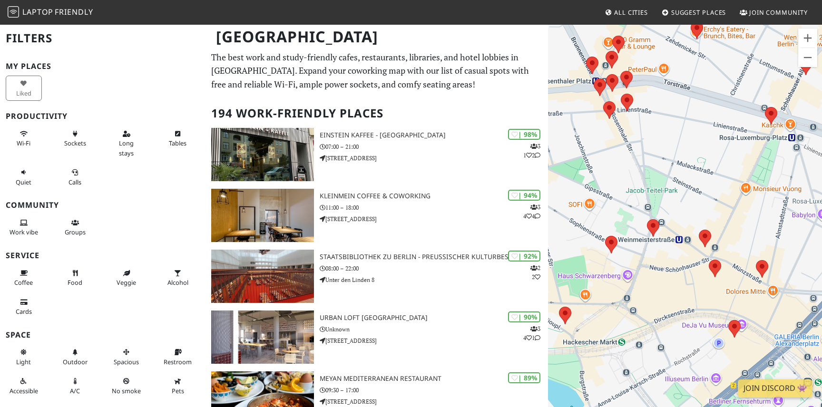
drag, startPoint x: 672, startPoint y: 256, endPoint x: 682, endPoint y: 203, distance: 54.6
click at [682, 203] on div "To navigate, press the arrow keys." at bounding box center [685, 227] width 274 height 407
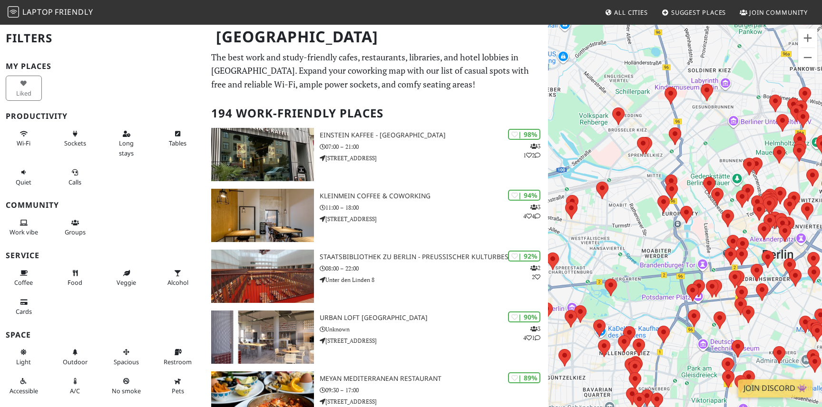
drag, startPoint x: 695, startPoint y: 186, endPoint x: 581, endPoint y: 287, distance: 151.2
click at [581, 287] on div "To navigate, press the arrow keys." at bounding box center [685, 227] width 274 height 407
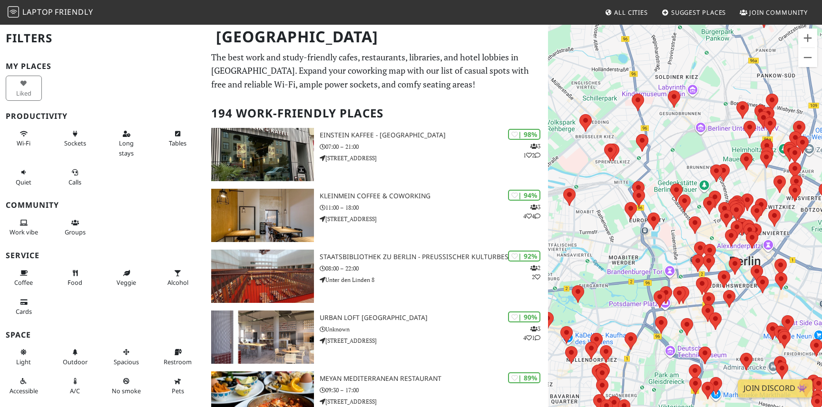
drag, startPoint x: 682, startPoint y: 244, endPoint x: 593, endPoint y: 205, distance: 97.1
click at [593, 205] on div "To navigate, press the arrow keys." at bounding box center [685, 227] width 274 height 407
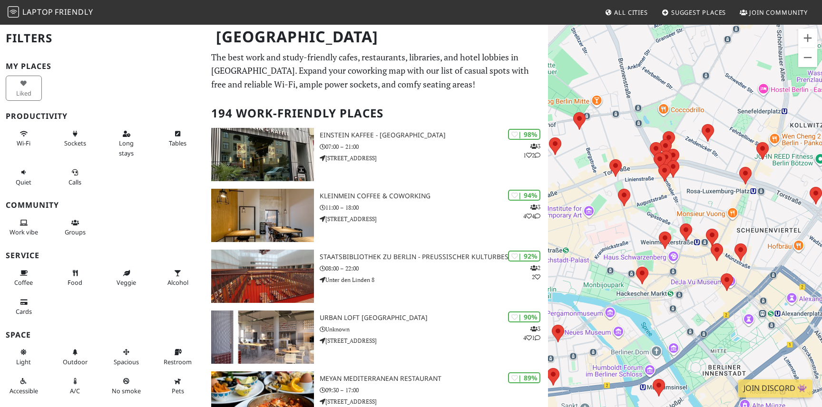
drag, startPoint x: 706, startPoint y: 185, endPoint x: 604, endPoint y: 256, distance: 124.4
click at [604, 256] on div "To navigate, press the arrow keys." at bounding box center [685, 227] width 274 height 407
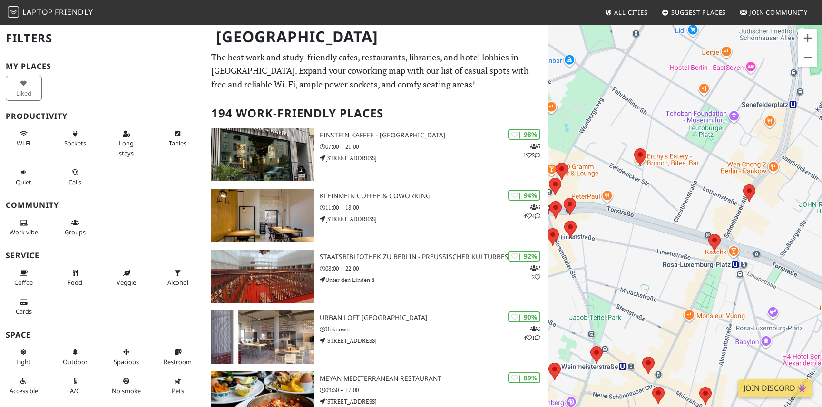
drag, startPoint x: 680, startPoint y: 196, endPoint x: 654, endPoint y: 226, distance: 39.1
click at [653, 226] on div "To navigate, press the arrow keys." at bounding box center [685, 227] width 274 height 407
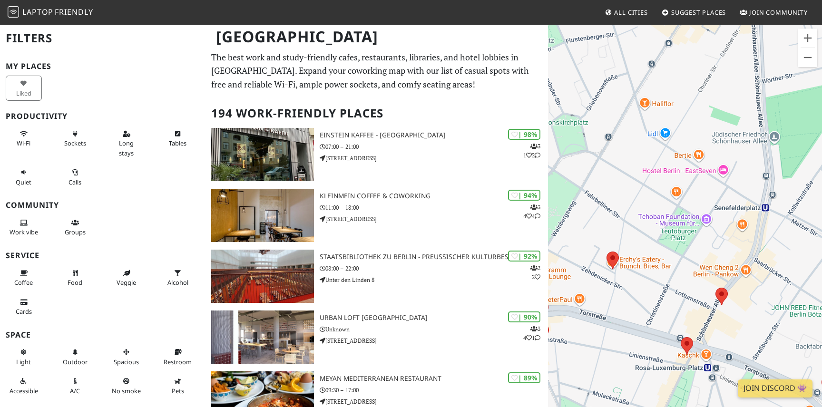
drag, startPoint x: 664, startPoint y: 173, endPoint x: 631, endPoint y: 288, distance: 119.5
click at [631, 288] on div "To navigate, press the arrow keys." at bounding box center [685, 227] width 274 height 407
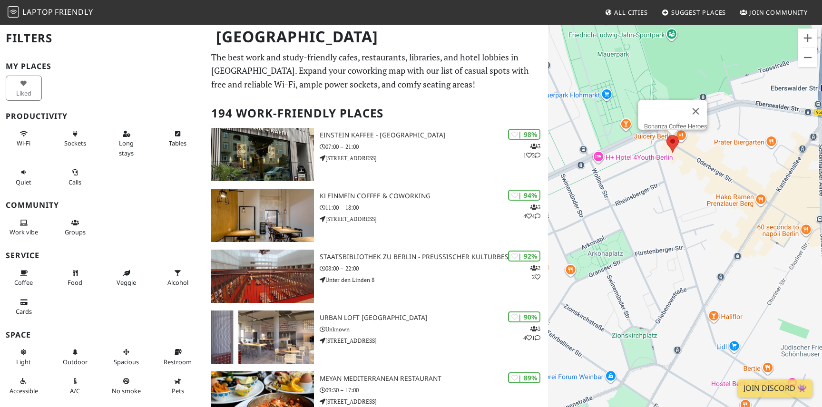
click at [666, 135] on area at bounding box center [666, 135] width 0 height 0
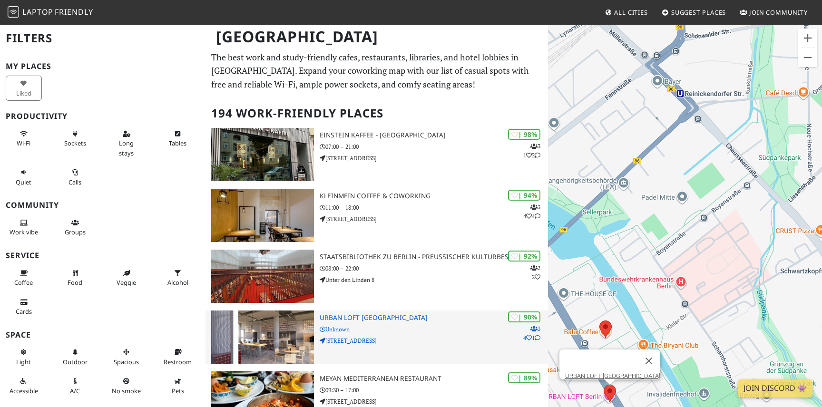
click at [452, 329] on p "Unknown" at bounding box center [433, 329] width 228 height 9
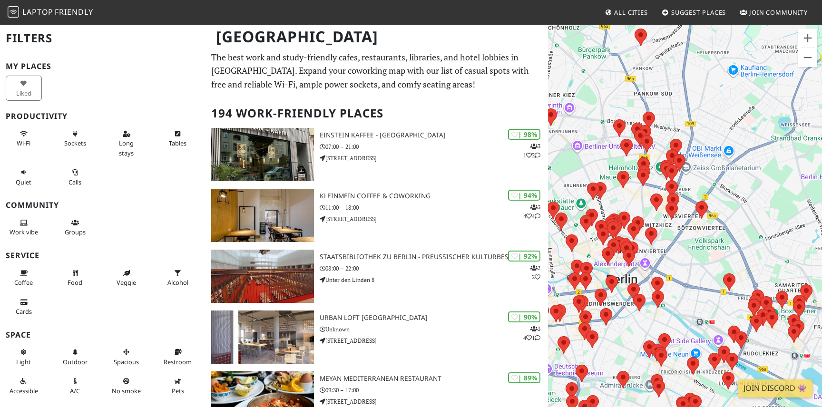
drag, startPoint x: 683, startPoint y: 168, endPoint x: 584, endPoint y: 168, distance: 98.9
click at [583, 168] on div "To navigate, press the arrow keys." at bounding box center [685, 227] width 274 height 407
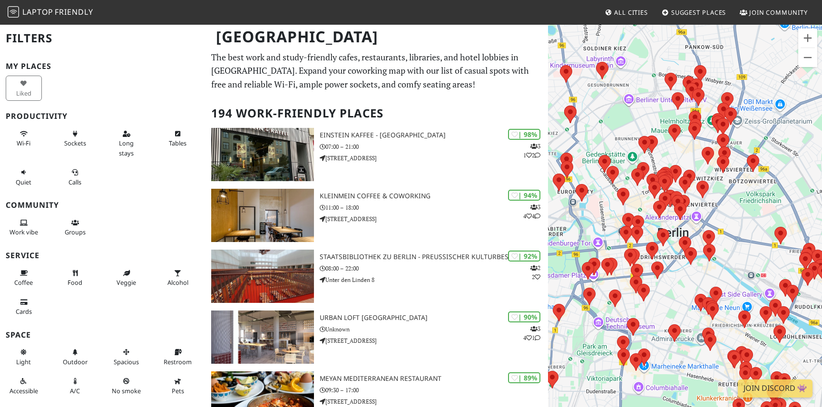
drag, startPoint x: 552, startPoint y: 252, endPoint x: 606, endPoint y: 204, distance: 71.7
click at [606, 204] on div "To navigate, press the arrow keys." at bounding box center [685, 227] width 274 height 407
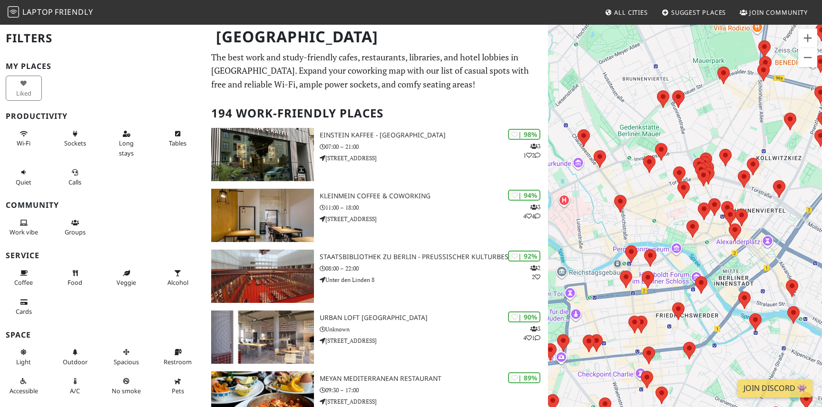
drag, startPoint x: 591, startPoint y: 185, endPoint x: 665, endPoint y: 196, distance: 75.0
click at [665, 196] on div "To navigate, press the arrow keys." at bounding box center [685, 227] width 274 height 407
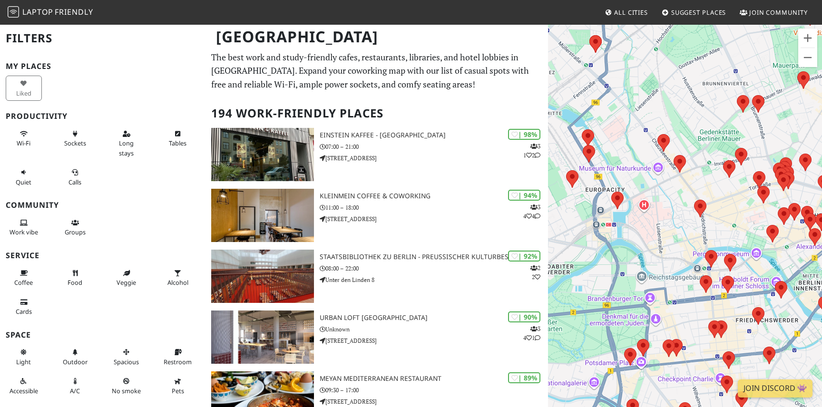
drag, startPoint x: 677, startPoint y: 212, endPoint x: 646, endPoint y: 220, distance: 31.6
click at [646, 220] on div "To navigate, press the arrow keys." at bounding box center [685, 227] width 274 height 407
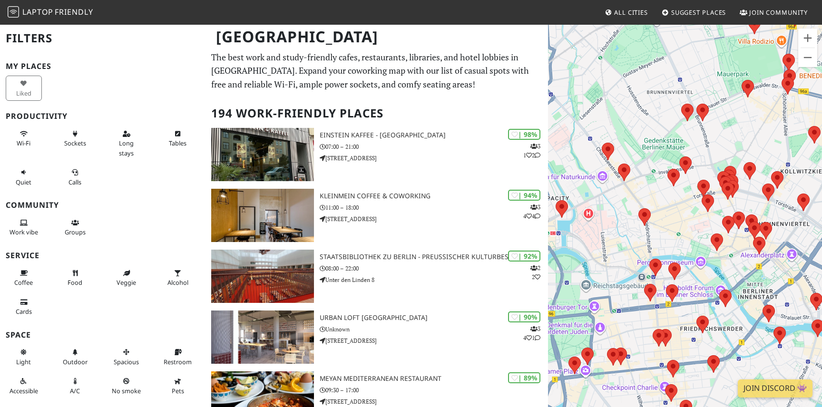
drag, startPoint x: 695, startPoint y: 70, endPoint x: 676, endPoint y: 70, distance: 19.0
click at [676, 70] on div "To navigate, press the arrow keys." at bounding box center [685, 227] width 274 height 407
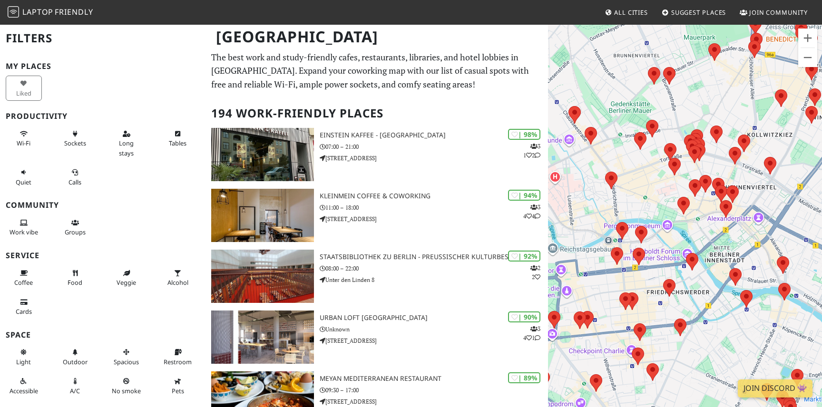
drag, startPoint x: 634, startPoint y: 165, endPoint x: 595, endPoint y: 126, distance: 54.8
click at [595, 126] on div "To navigate, press the arrow keys." at bounding box center [685, 227] width 274 height 407
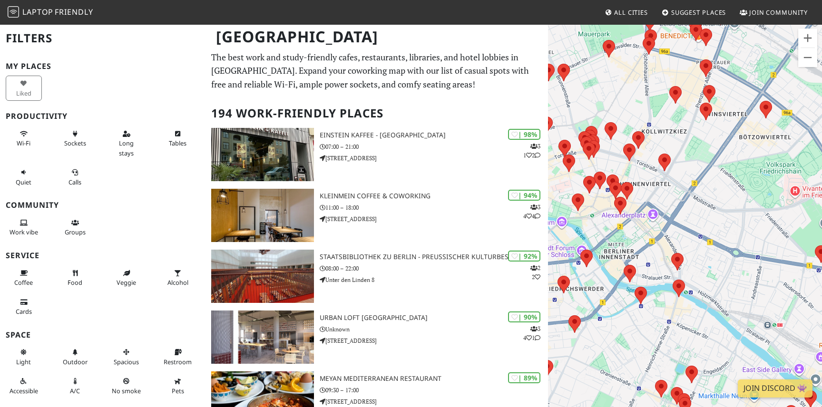
drag, startPoint x: 702, startPoint y: 179, endPoint x: 644, endPoint y: 170, distance: 58.7
click at [642, 171] on div "To navigate, press the arrow keys." at bounding box center [685, 227] width 274 height 407
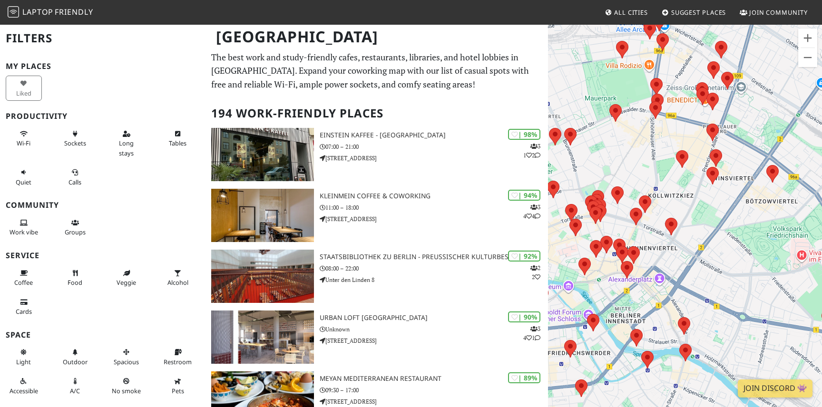
drag, startPoint x: 644, startPoint y: 170, endPoint x: 659, endPoint y: 238, distance: 69.2
click at [658, 239] on div "To navigate, press the arrow keys." at bounding box center [685, 227] width 274 height 407
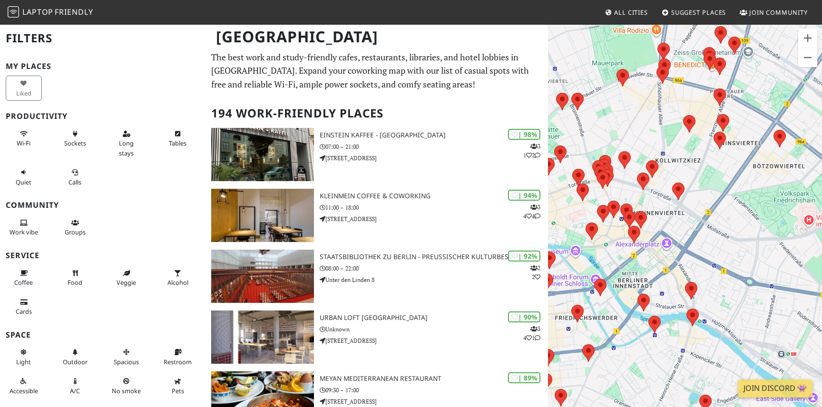
drag, startPoint x: 696, startPoint y: 199, endPoint x: 707, endPoint y: 168, distance: 32.6
click at [707, 168] on div "To navigate, press the arrow keys." at bounding box center [685, 227] width 274 height 407
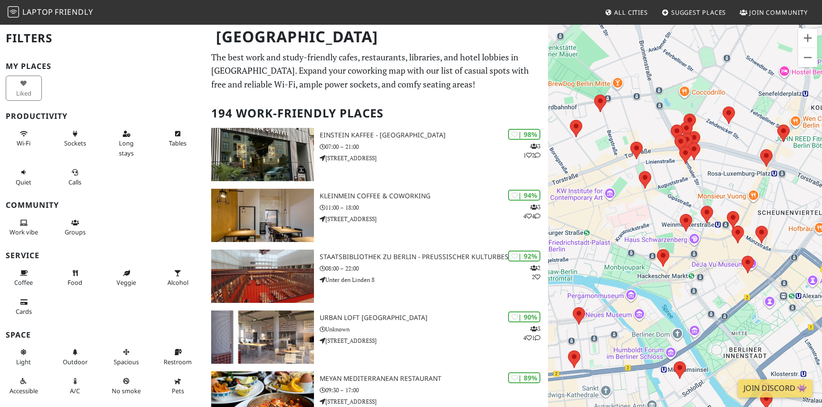
drag, startPoint x: 614, startPoint y: 213, endPoint x: 789, endPoint y: 164, distance: 182.3
click at [789, 164] on div "To navigate, press the arrow keys." at bounding box center [685, 227] width 274 height 407
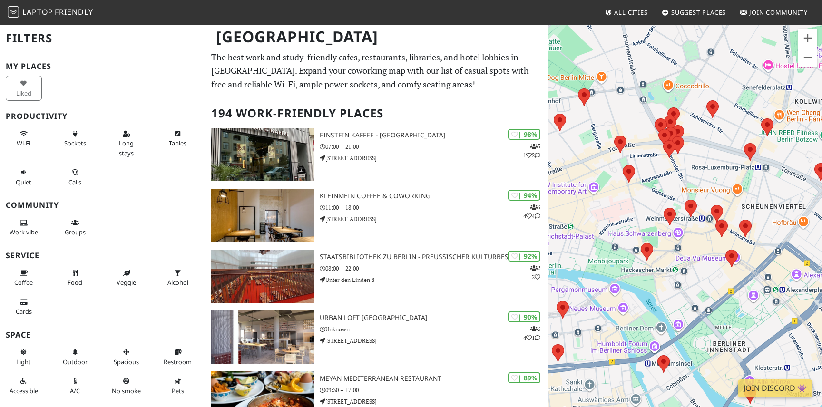
drag, startPoint x: 726, startPoint y: 179, endPoint x: 706, endPoint y: 172, distance: 21.7
click at [706, 172] on div "To navigate, press the arrow keys." at bounding box center [685, 227] width 274 height 407
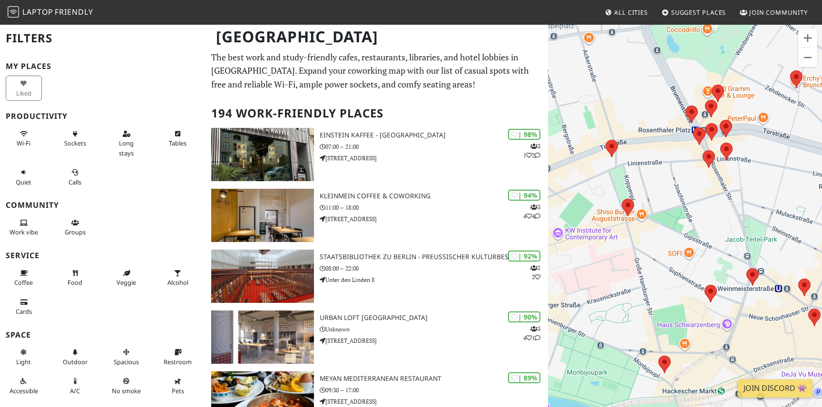
drag, startPoint x: 617, startPoint y: 198, endPoint x: 715, endPoint y: 236, distance: 104.5
click at [715, 236] on div "To navigate, press the arrow keys." at bounding box center [685, 227] width 274 height 407
click at [605, 140] on area at bounding box center [605, 140] width 0 height 0
click at [622, 127] on link "Röststätte [GEOGRAPHIC_DATA]" at bounding box center [614, 130] width 87 height 7
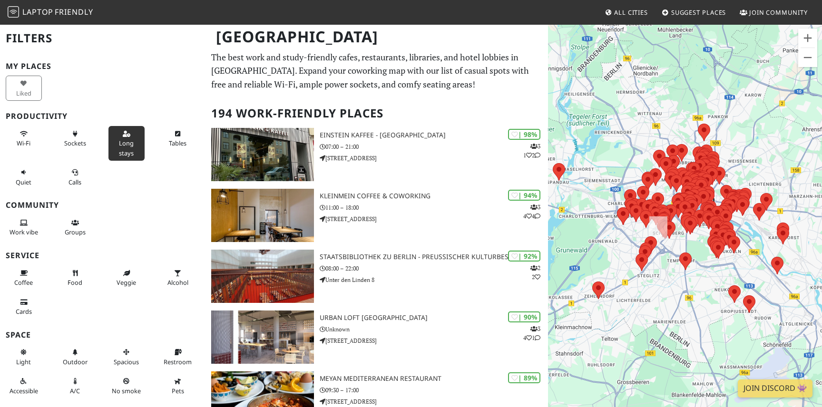
click at [135, 149] on button "Long stays" at bounding box center [126, 143] width 36 height 35
